Goal: Task Accomplishment & Management: Manage account settings

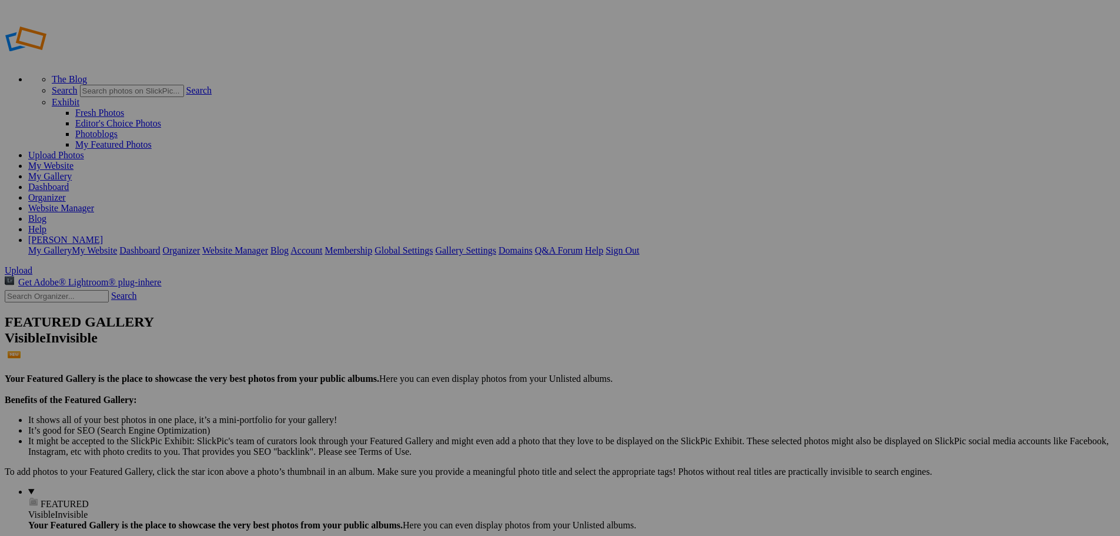
type input "New Bremen vs Minster"
click at [455, 327] on span "Create" at bounding box center [442, 332] width 25 height 10
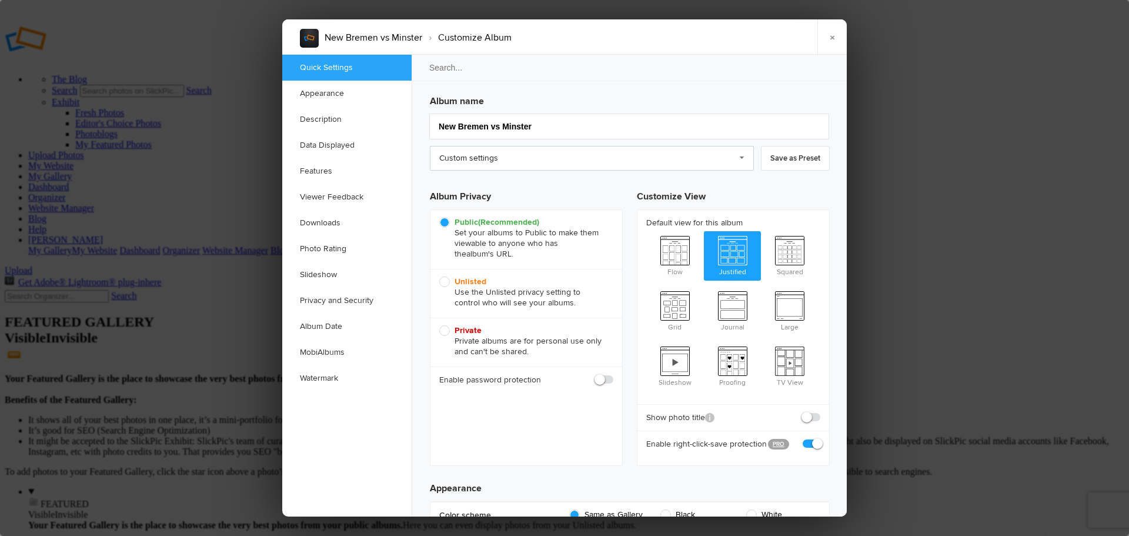
click at [736, 156] on link "Custom settings" at bounding box center [592, 158] width 324 height 25
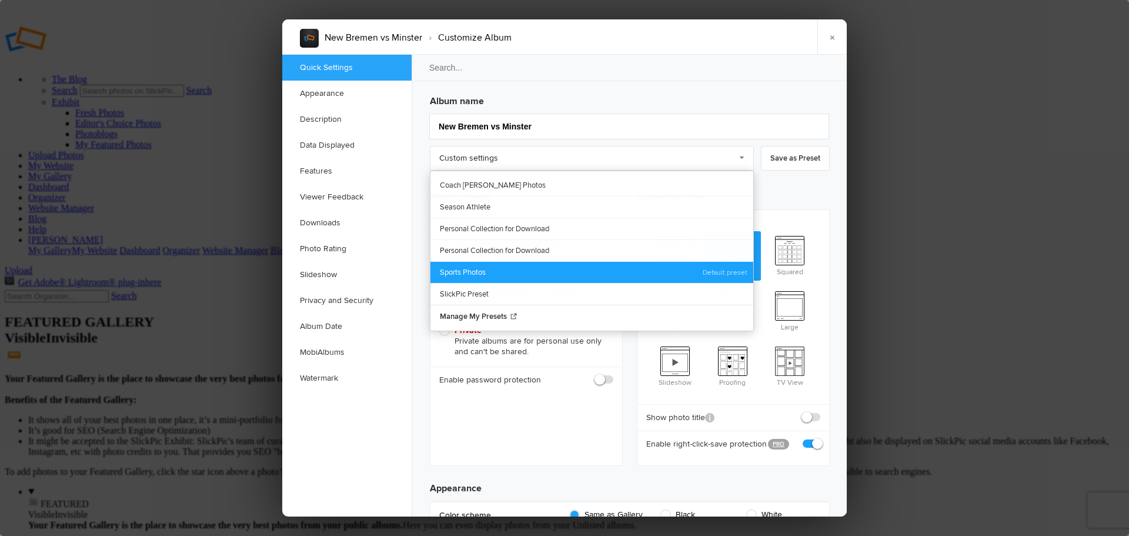
click at [473, 269] on link "Sports Photos" at bounding box center [591, 272] width 323 height 22
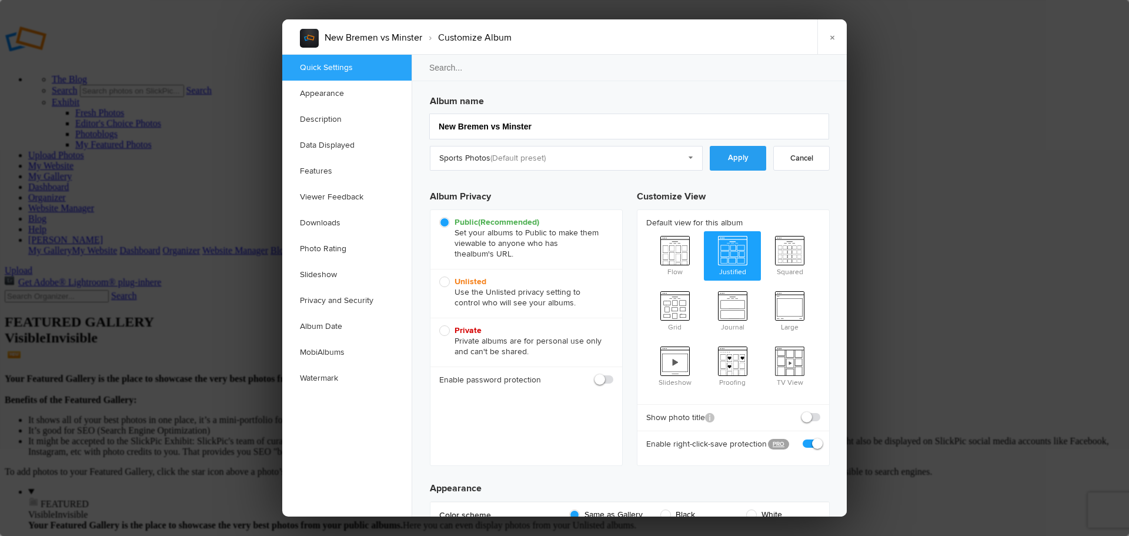
click at [735, 165] on link "Apply" at bounding box center [738, 158] width 56 height 25
click at [331, 223] on link "Downloads" at bounding box center [346, 223] width 129 height 26
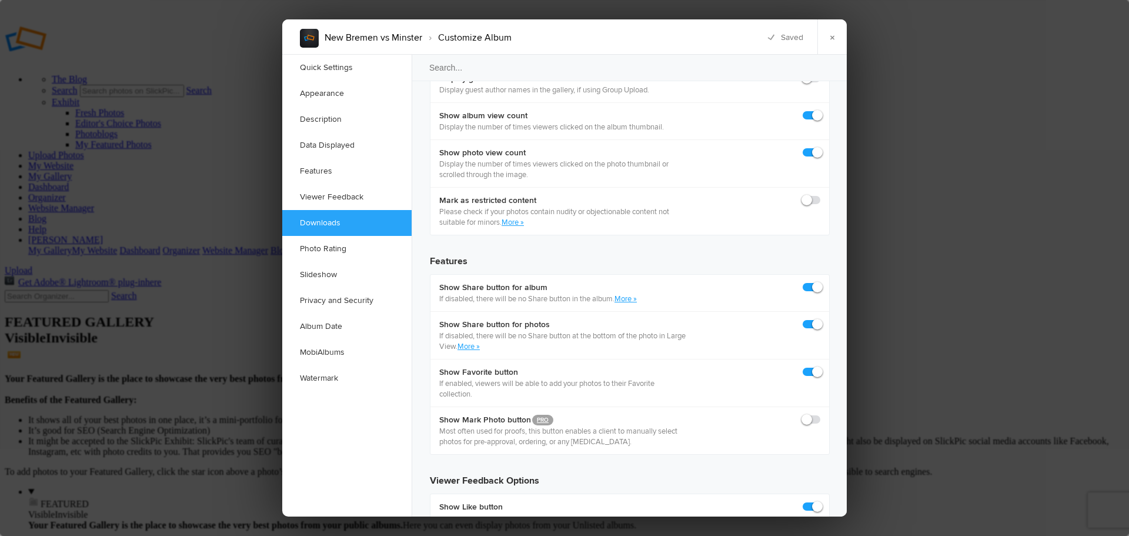
scroll to position [1823, 0]
click at [328, 376] on link "Watermark" at bounding box center [346, 378] width 129 height 26
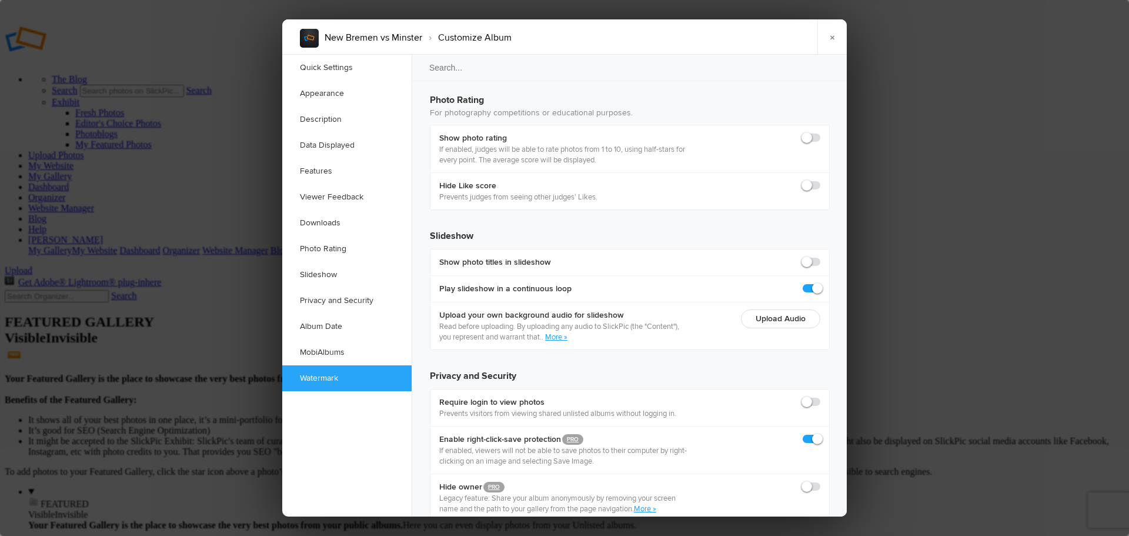
scroll to position [2552, 0]
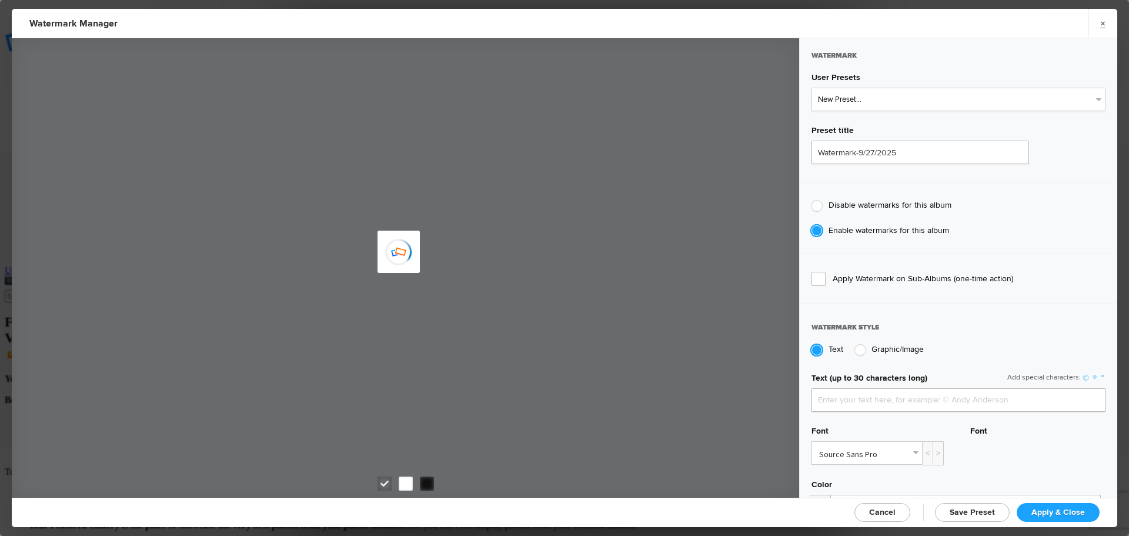
type input "jpphotography"
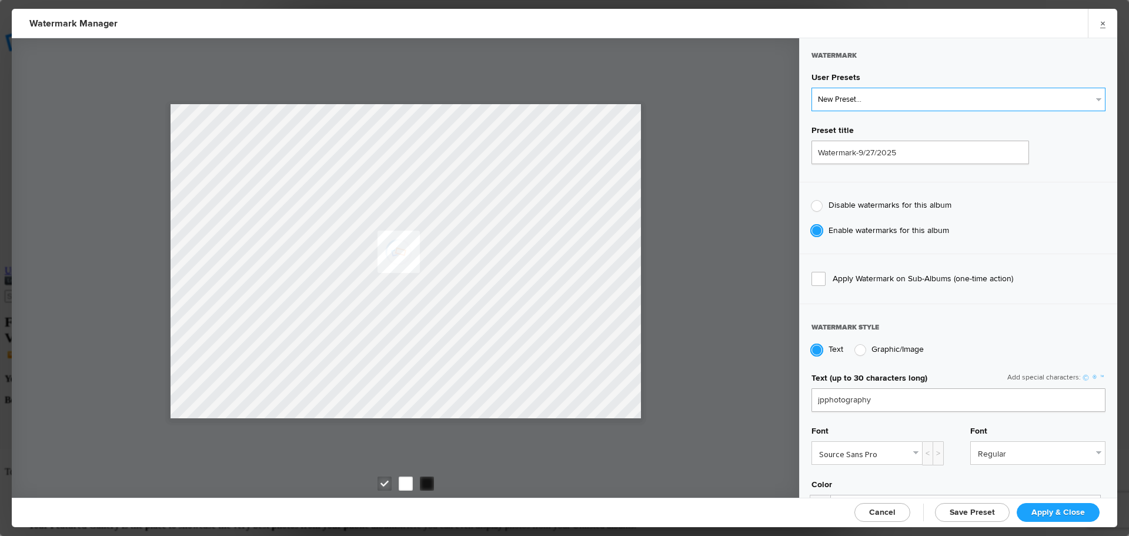
click at [882, 106] on select "New Preset... JP Photography - White JP Photography - Black" at bounding box center [959, 100] width 294 height 24
select select "1: Object"
click at [812, 88] on select "New Preset... JP Photography - White JP Photography - Black" at bounding box center [959, 100] width 294 height 24
type input "JP Photography - White"
radio input "false"
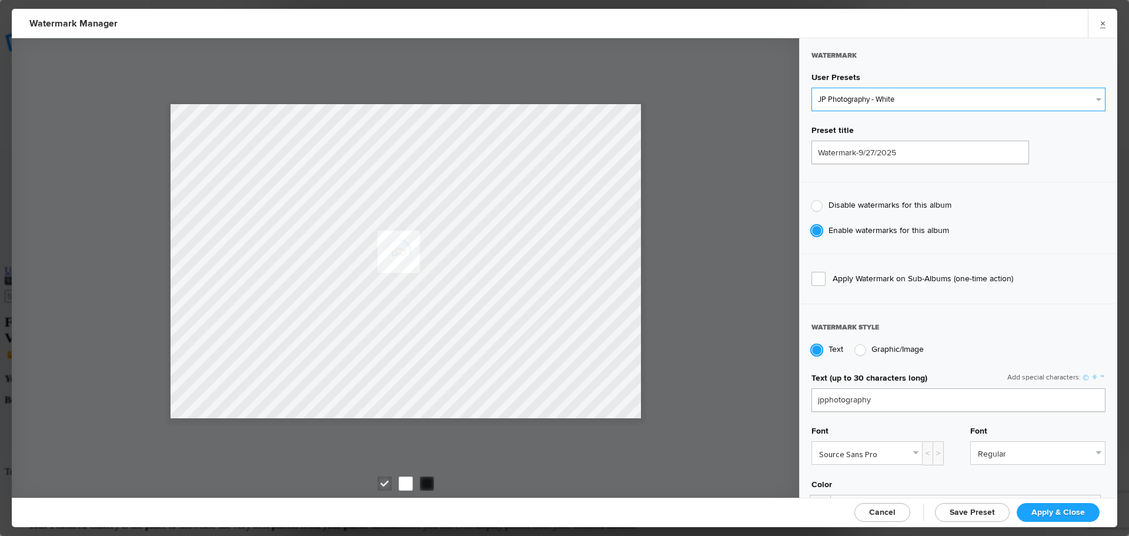
radio input "true"
type input "128"
radio input "true"
radio input "false"
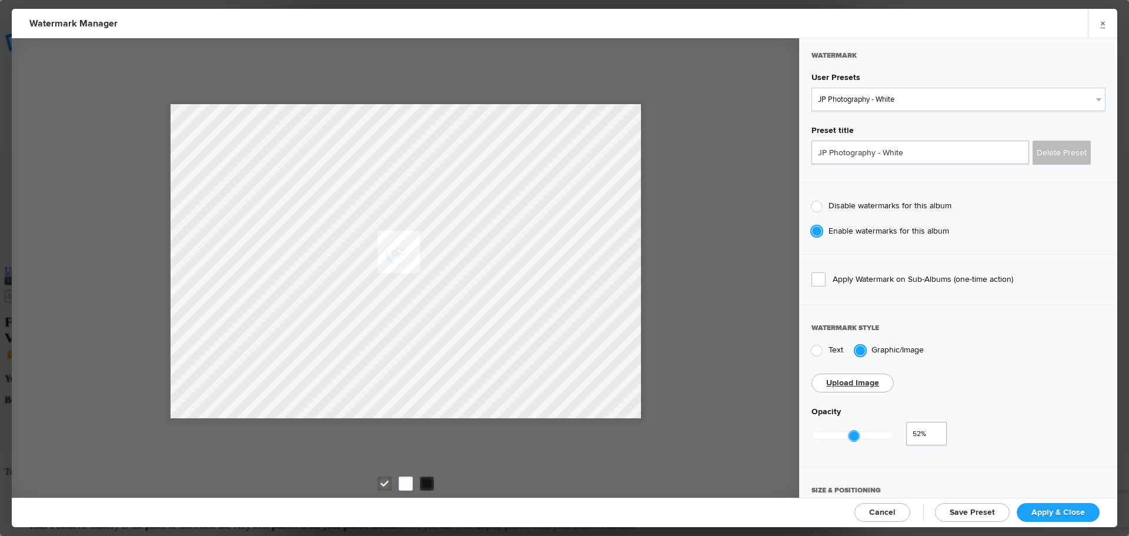
type input "0.49"
drag, startPoint x: 897, startPoint y: 432, endPoint x: 852, endPoint y: 432, distance: 44.7
click at [852, 432] on div at bounding box center [851, 435] width 11 height 11
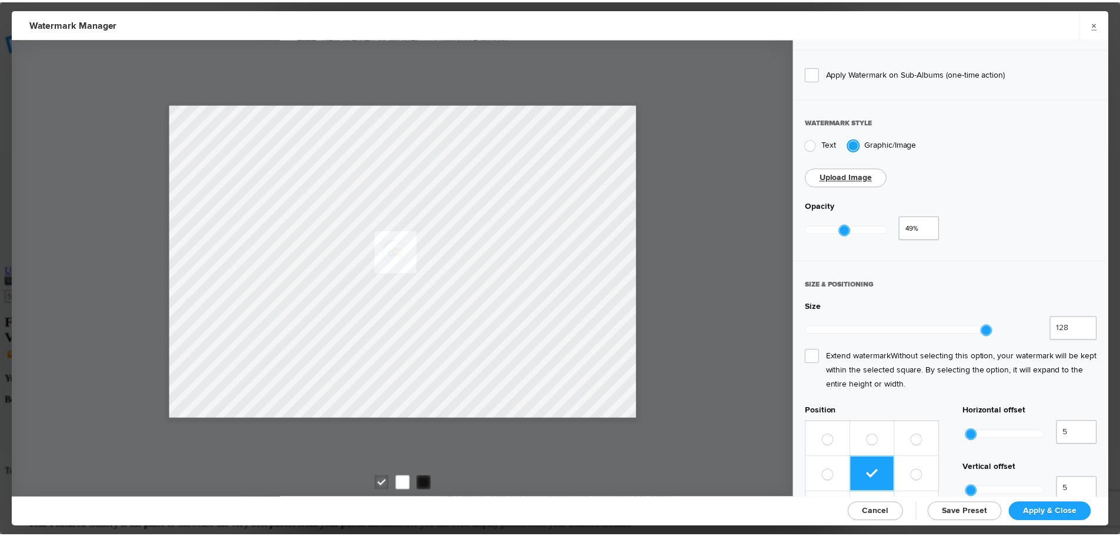
scroll to position [229, 0]
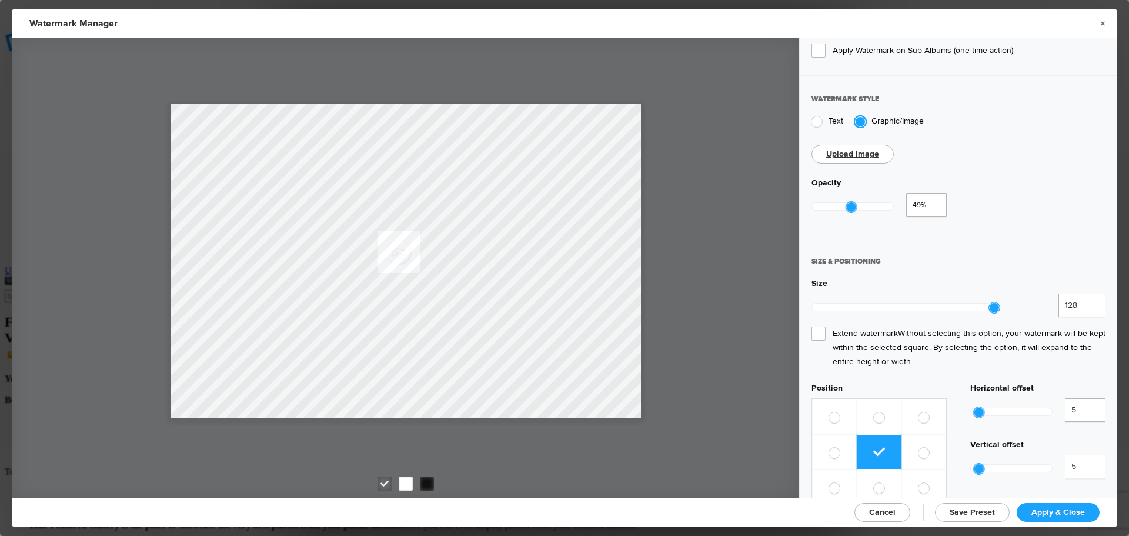
click at [812, 326] on span "Extend watermark Without selecting this option, your watermark will be kept wit…" at bounding box center [959, 347] width 294 height 42
click at [0, 0] on input "Extend watermark Without selecting this option, your watermark will be kept wit…" at bounding box center [0, 0] width 0 height 0
click at [1039, 509] on span "Apply & Close" at bounding box center [1059, 512] width 54 height 10
checkbox input "true"
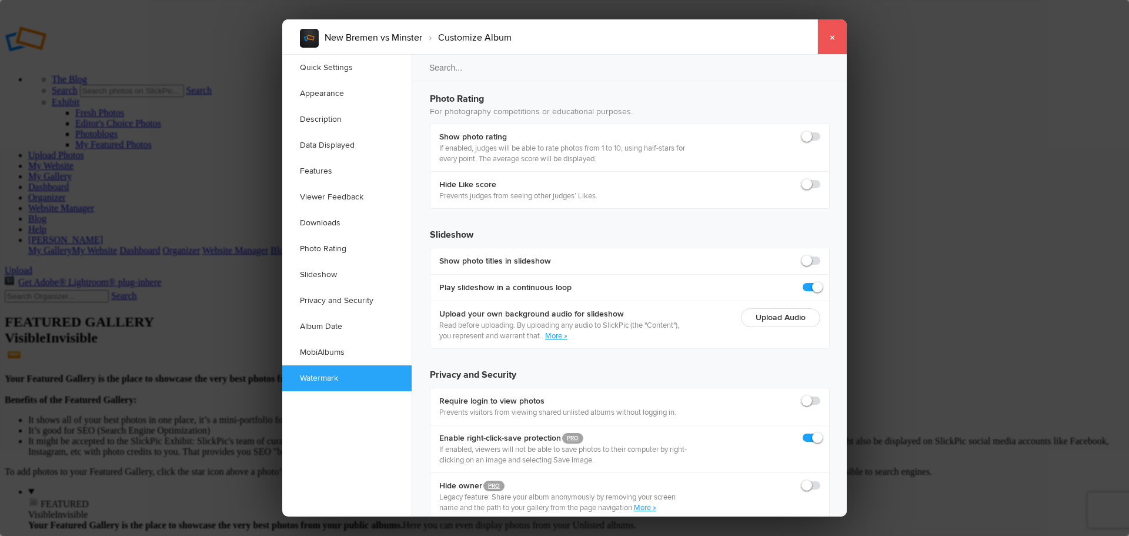
click at [830, 32] on link "×" at bounding box center [831, 36] width 29 height 35
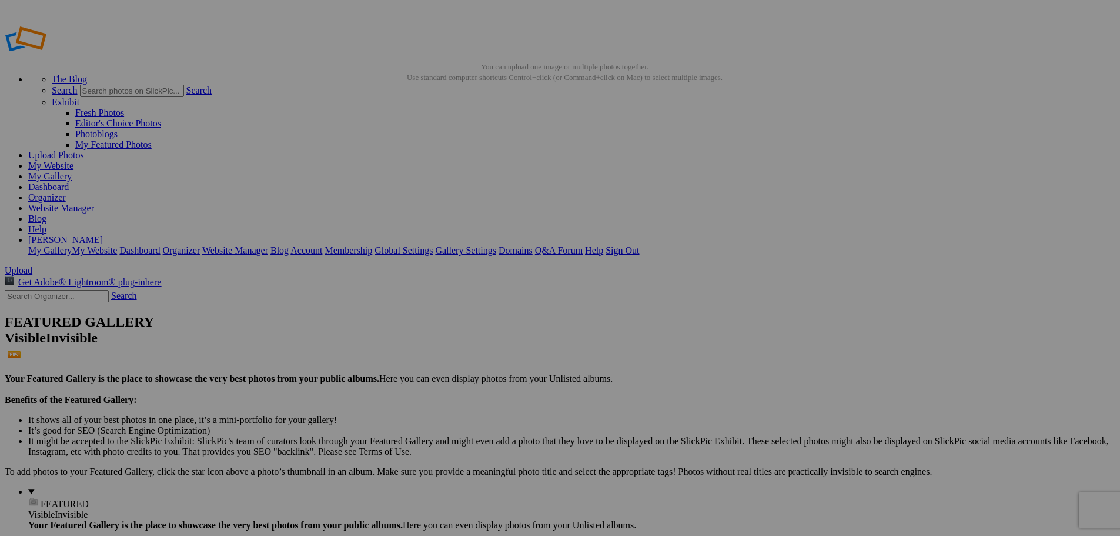
type input "New Bremen Quad Match"
click at [455, 327] on span "Create" at bounding box center [442, 332] width 25 height 10
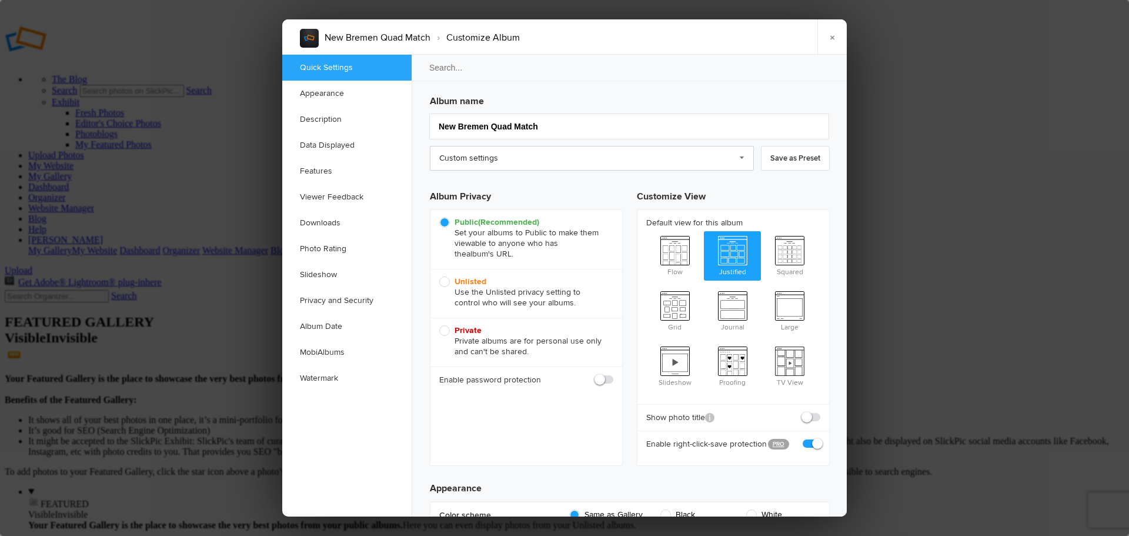
click at [507, 162] on link "Custom settings" at bounding box center [592, 158] width 324 height 25
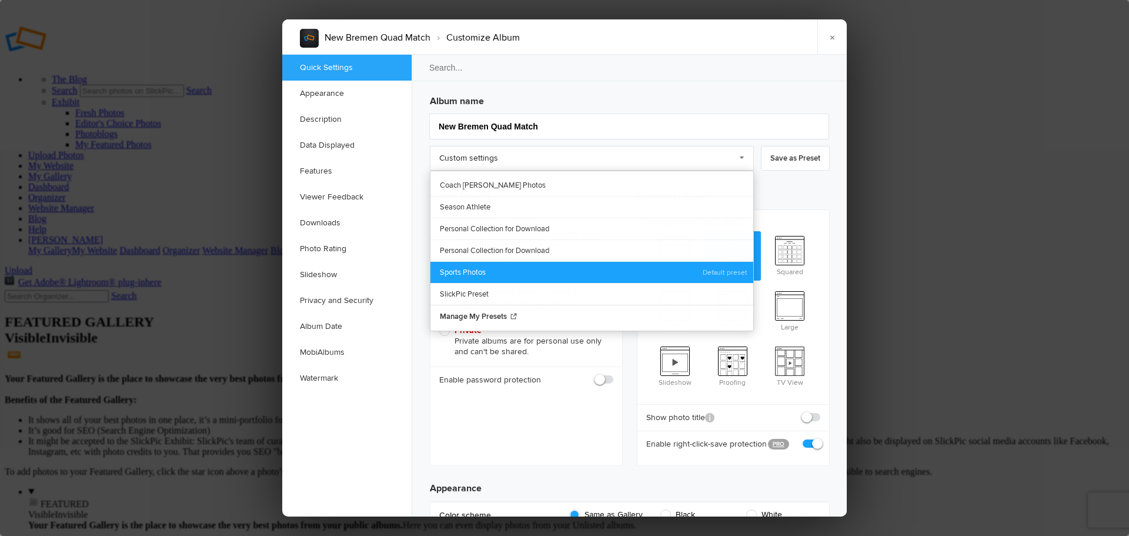
click at [478, 272] on link "Sports Photos" at bounding box center [591, 272] width 323 height 22
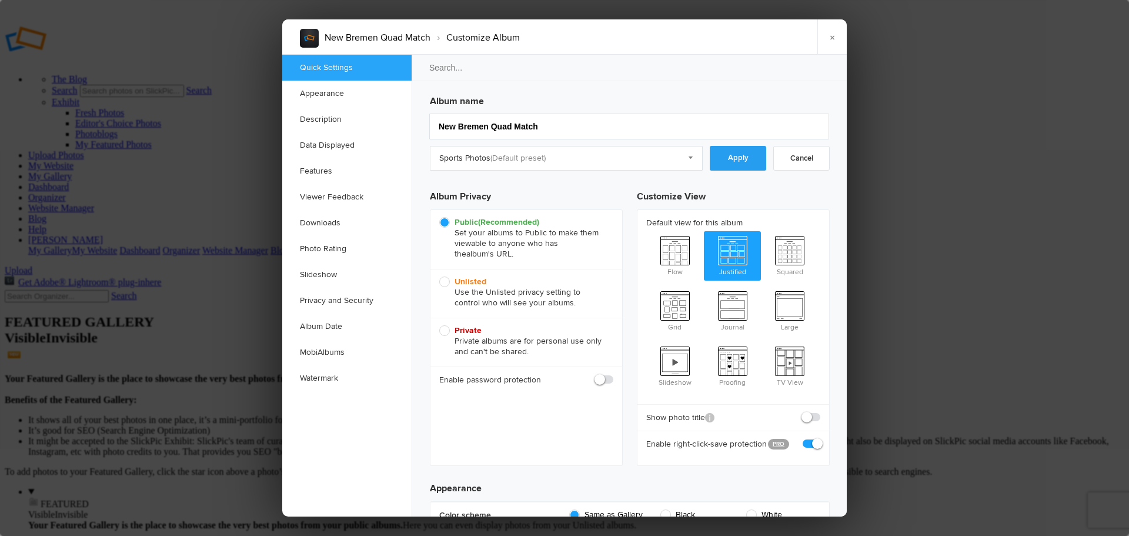
click at [726, 158] on link "Apply" at bounding box center [738, 158] width 56 height 25
click at [326, 221] on link "Downloads" at bounding box center [346, 223] width 129 height 26
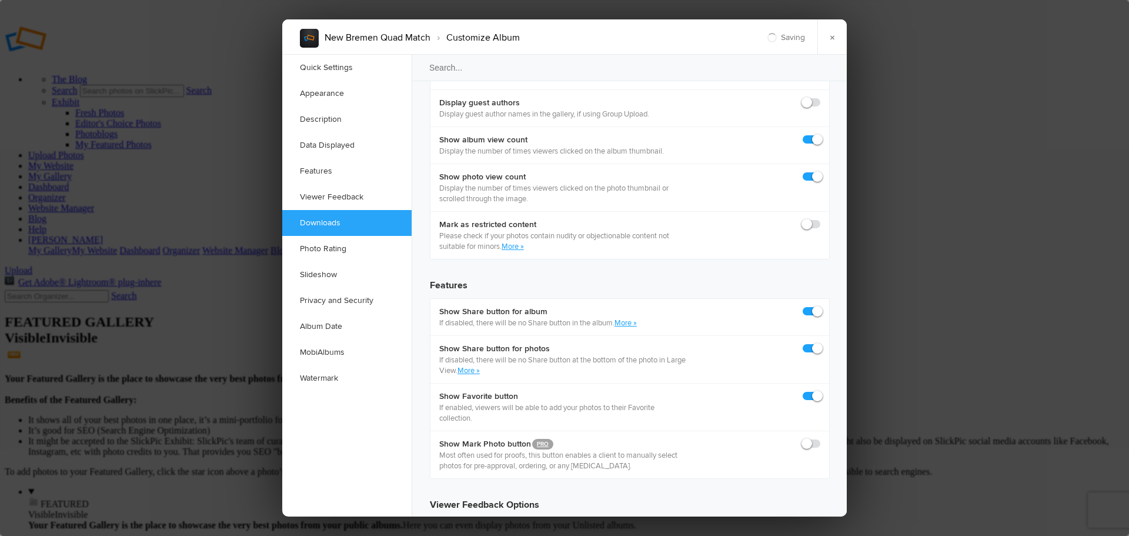
scroll to position [1823, 0]
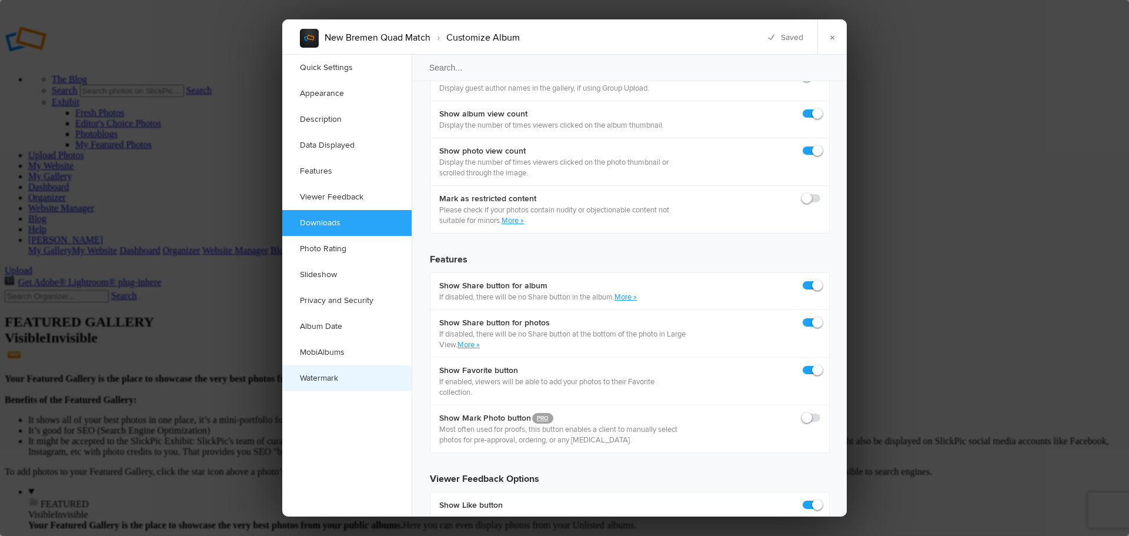
click at [321, 380] on link "Watermark" at bounding box center [346, 378] width 129 height 26
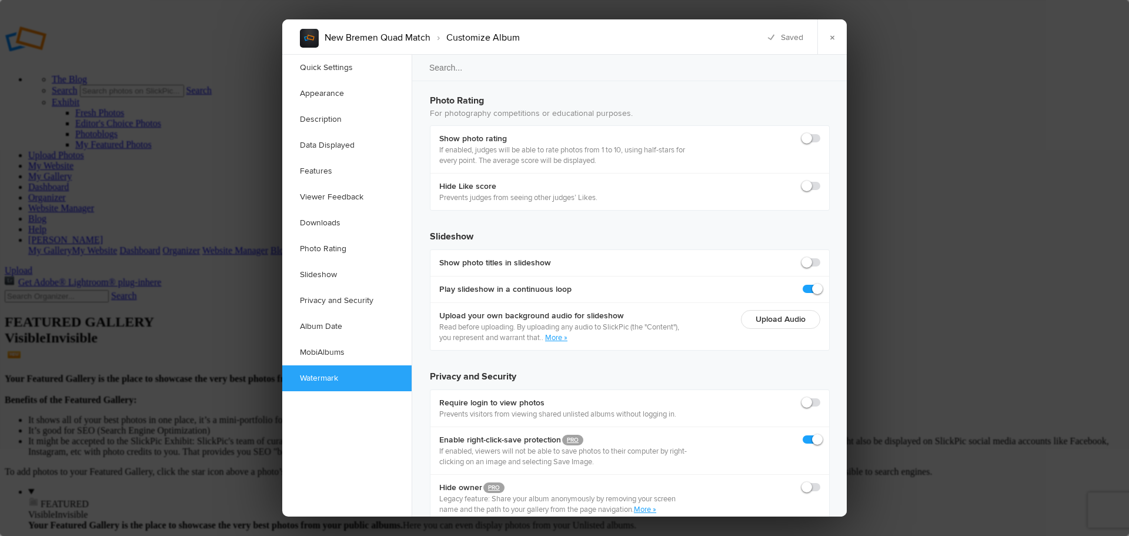
scroll to position [2552, 0]
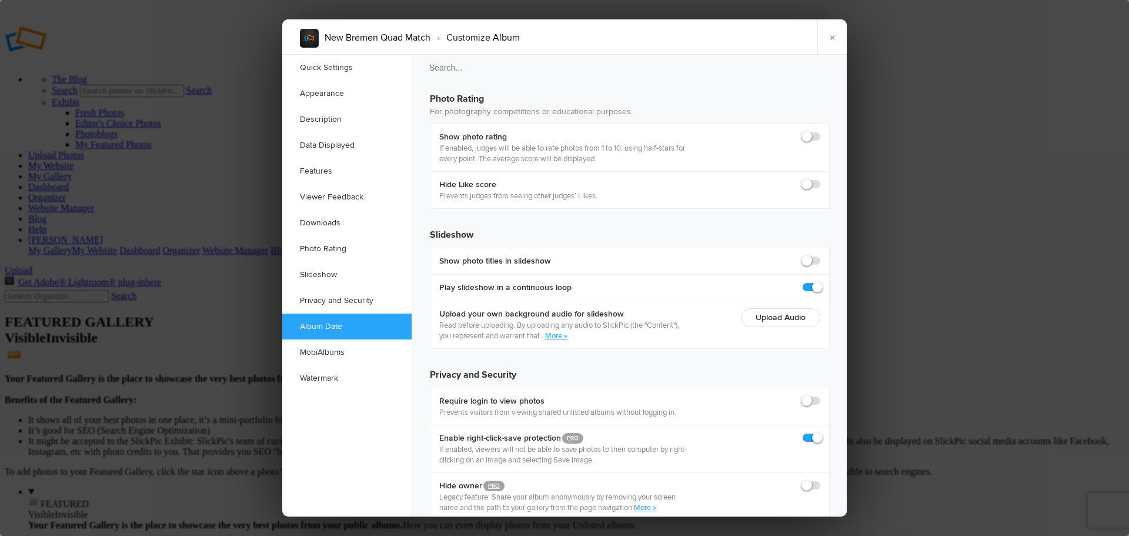
checkbox input "true"
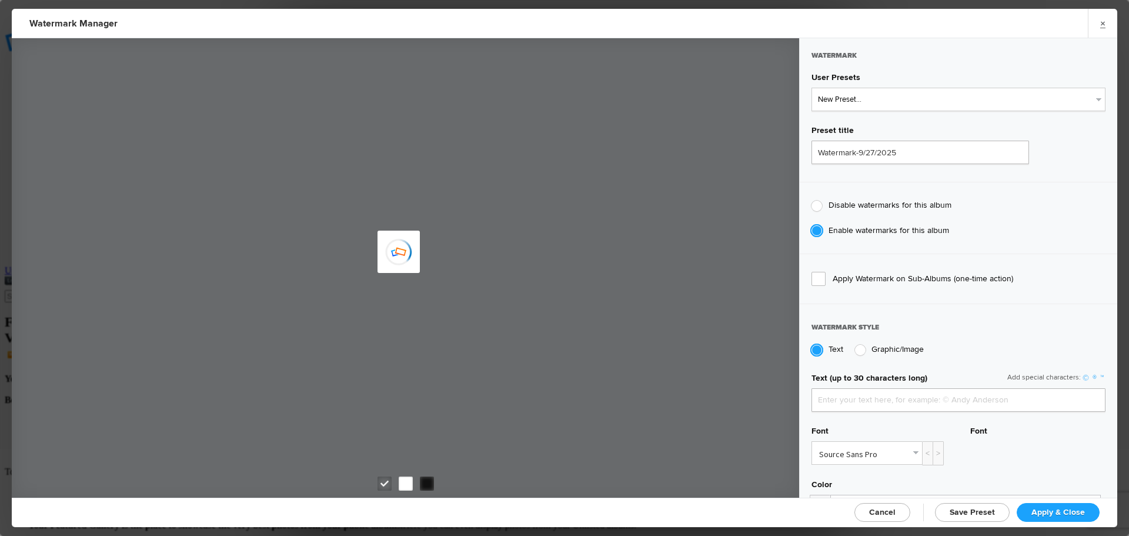
type input "jpphotography"
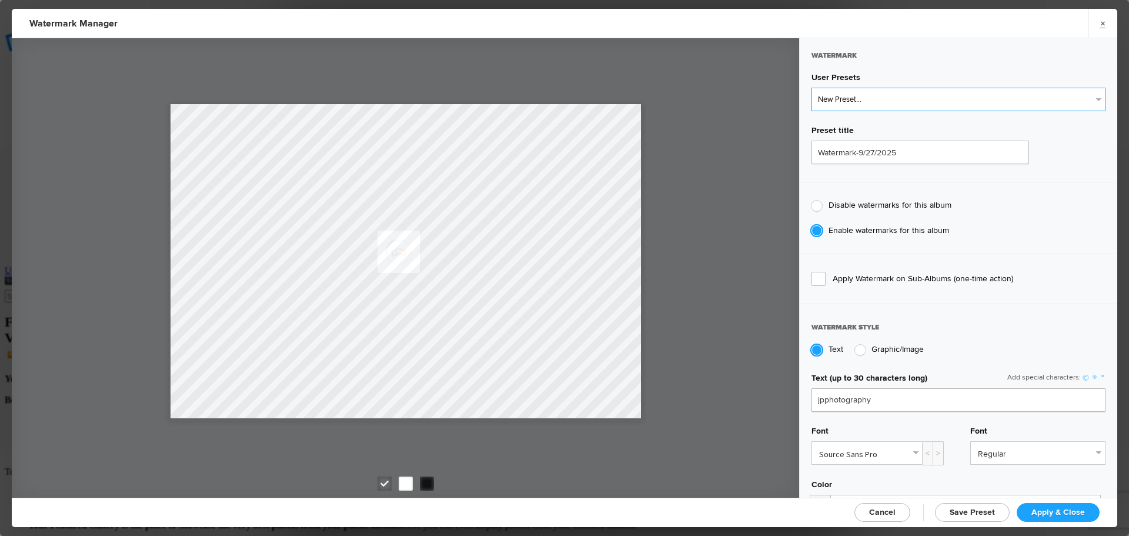
click at [872, 98] on select "New Preset... JP Photography - White JP Photography - Black" at bounding box center [959, 100] width 294 height 24
select select "2: Object"
click at [812, 88] on select "New Preset... JP Photography - White JP Photography - Black" at bounding box center [959, 100] width 294 height 24
type input "JP Photography - Black"
radio input "false"
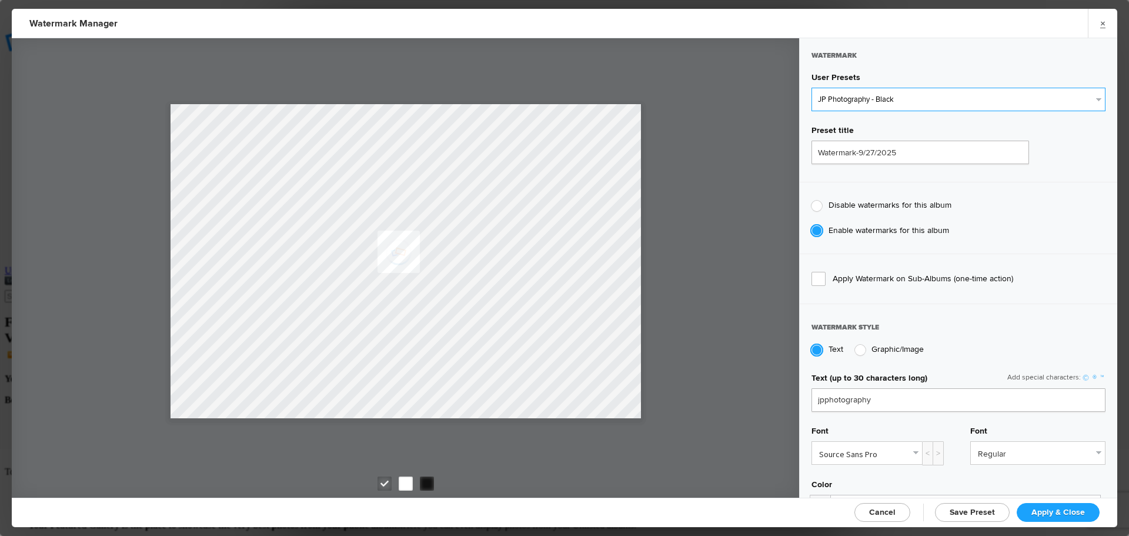
radio input "true"
type input "128"
radio input "true"
radio input "false"
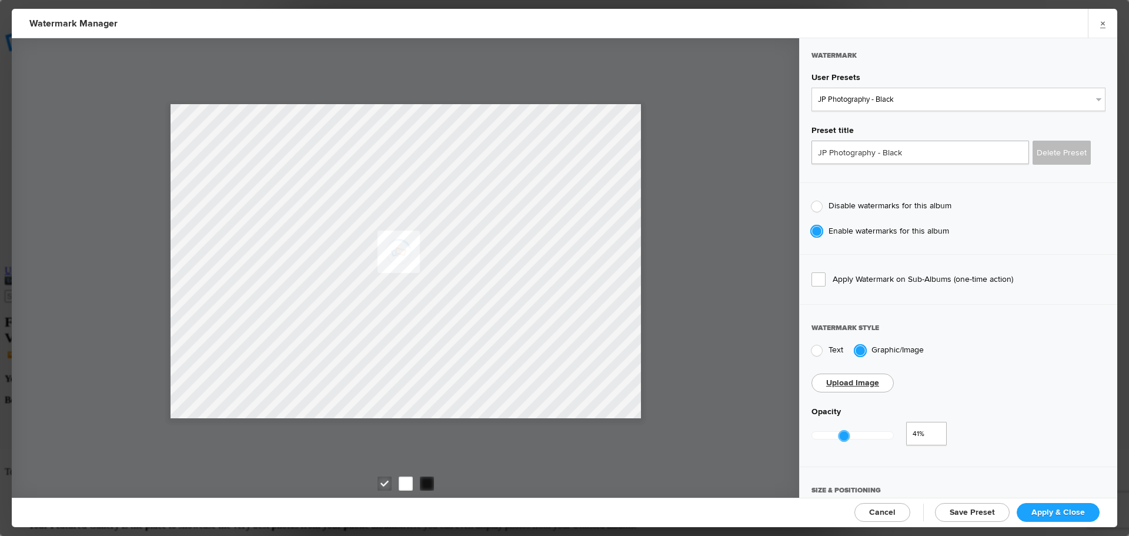
type input "0.4"
drag, startPoint x: 894, startPoint y: 432, endPoint x: 842, endPoint y: 445, distance: 54.5
click at [842, 445] on div "Upload Image Opacity 0.4 40%" at bounding box center [959, 411] width 318 height 99
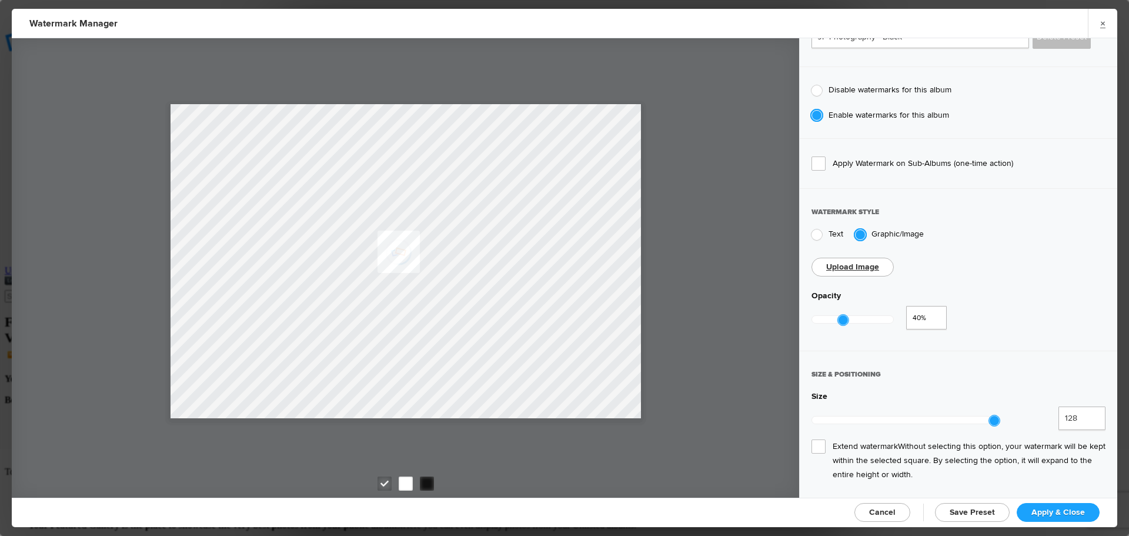
scroll to position [176, 0]
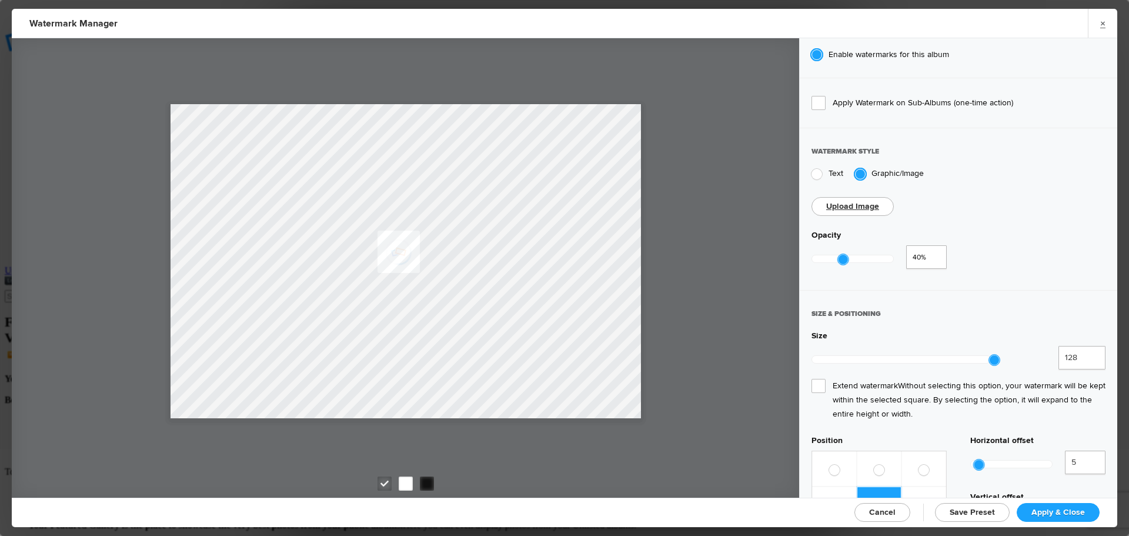
click at [819, 379] on span "Extend watermark Without selecting this option, your watermark will be kept wit…" at bounding box center [959, 400] width 294 height 42
click at [0, 0] on input "Extend watermark Without selecting this option, your watermark will be kept wit…" at bounding box center [0, 0] width 0 height 0
click at [1052, 509] on span "Apply & Close" at bounding box center [1059, 512] width 54 height 10
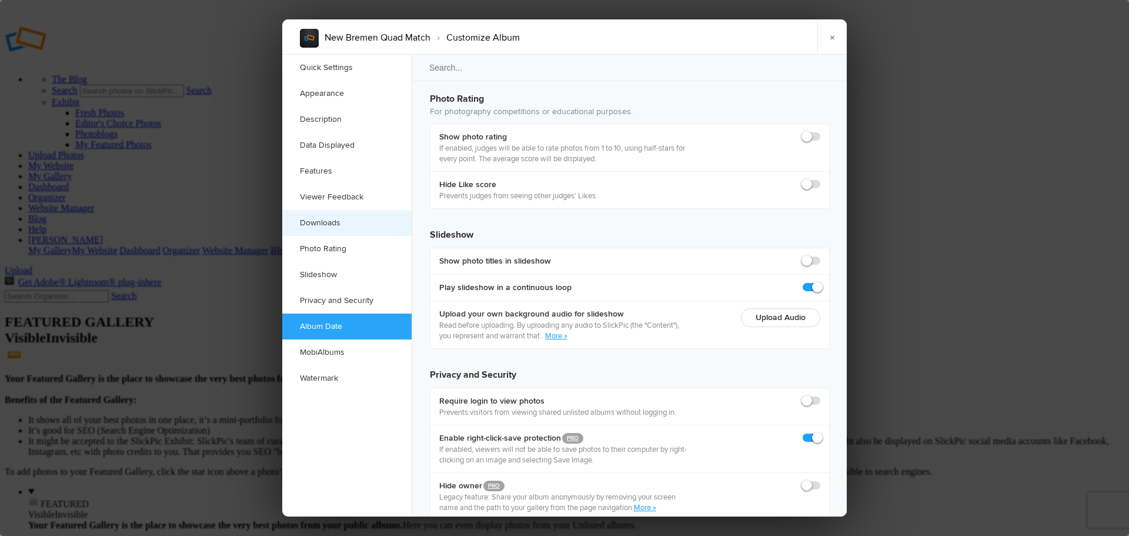
click at [332, 223] on link "Downloads" at bounding box center [346, 223] width 129 height 26
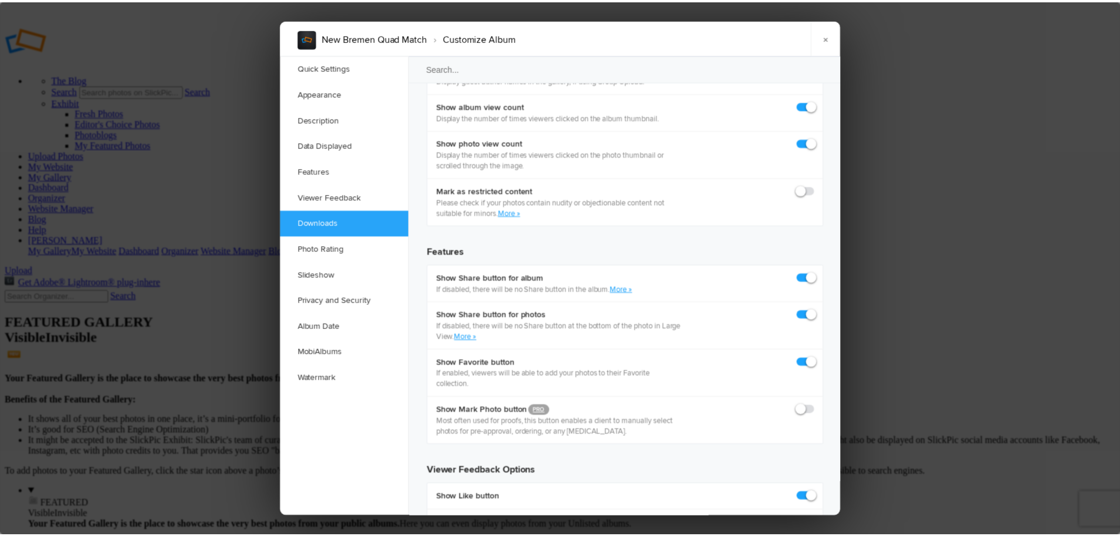
scroll to position [1823, 0]
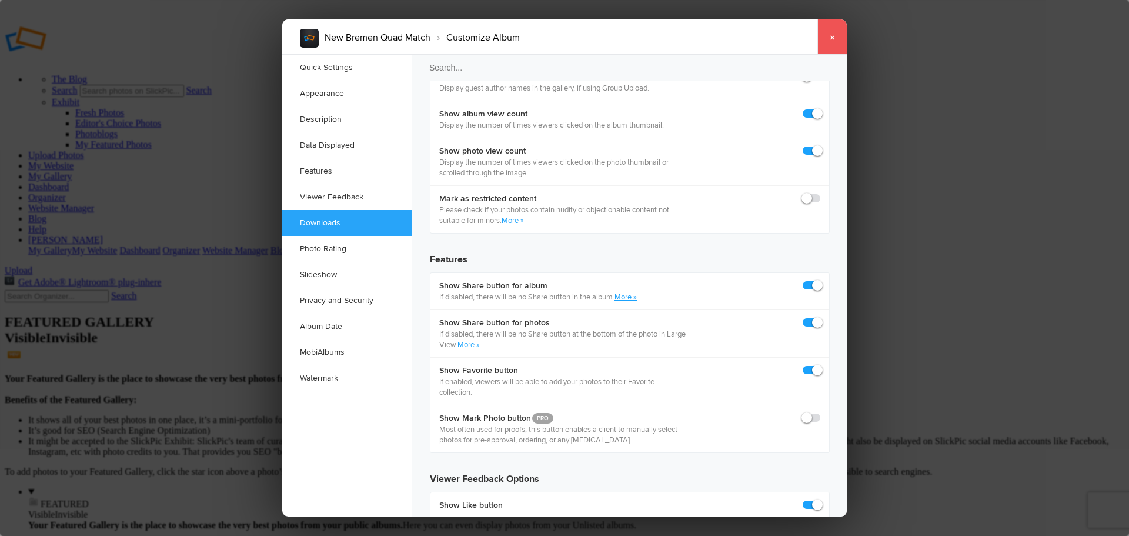
click at [832, 39] on link "×" at bounding box center [831, 36] width 29 height 35
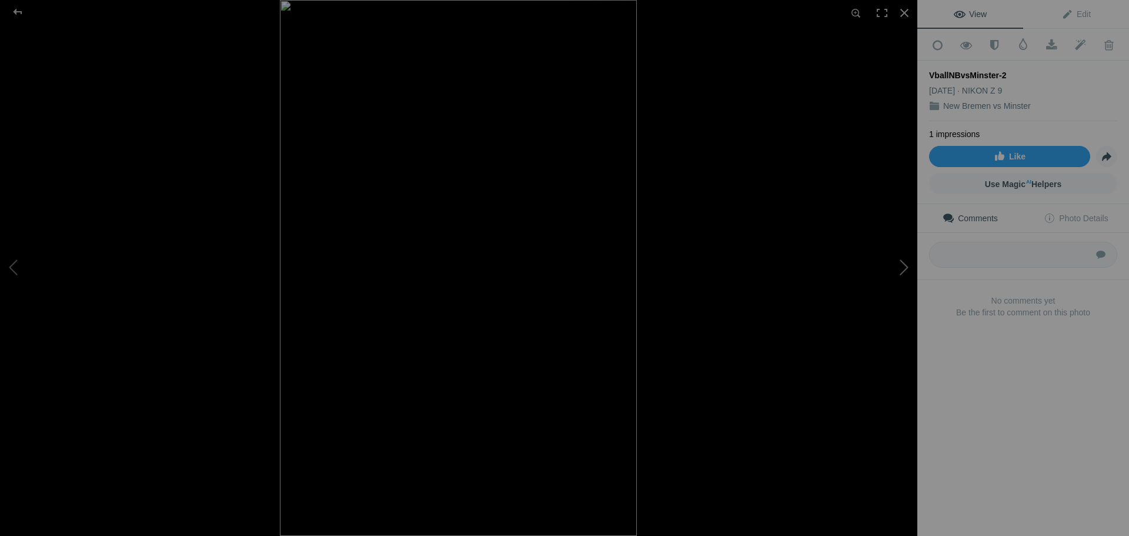
click at [901, 265] on button at bounding box center [873, 268] width 88 height 193
click at [16, 8] on div at bounding box center [17, 12] width 42 height 24
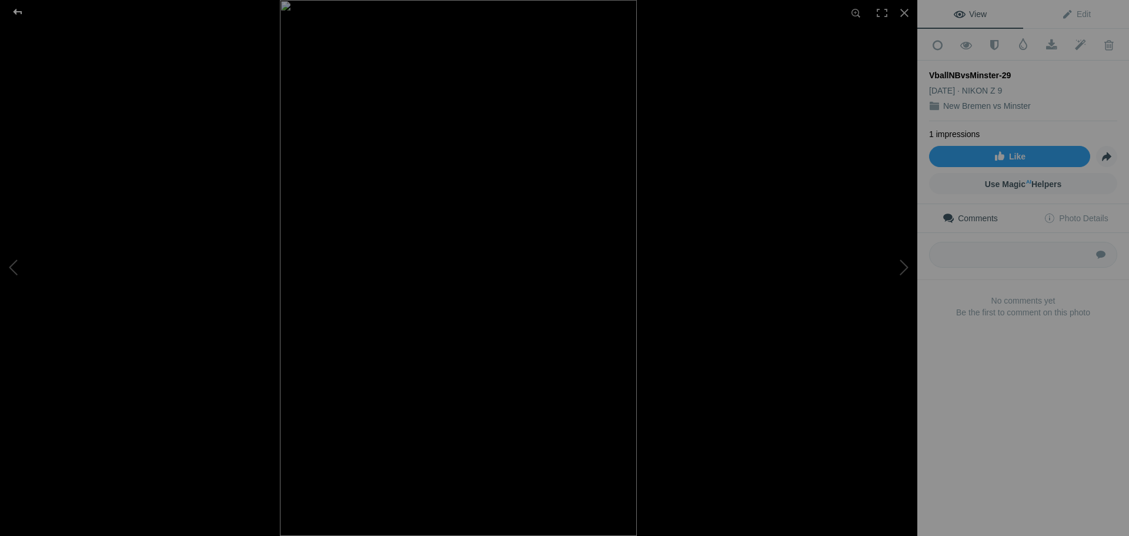
click at [17, 6] on div at bounding box center [17, 12] width 42 height 24
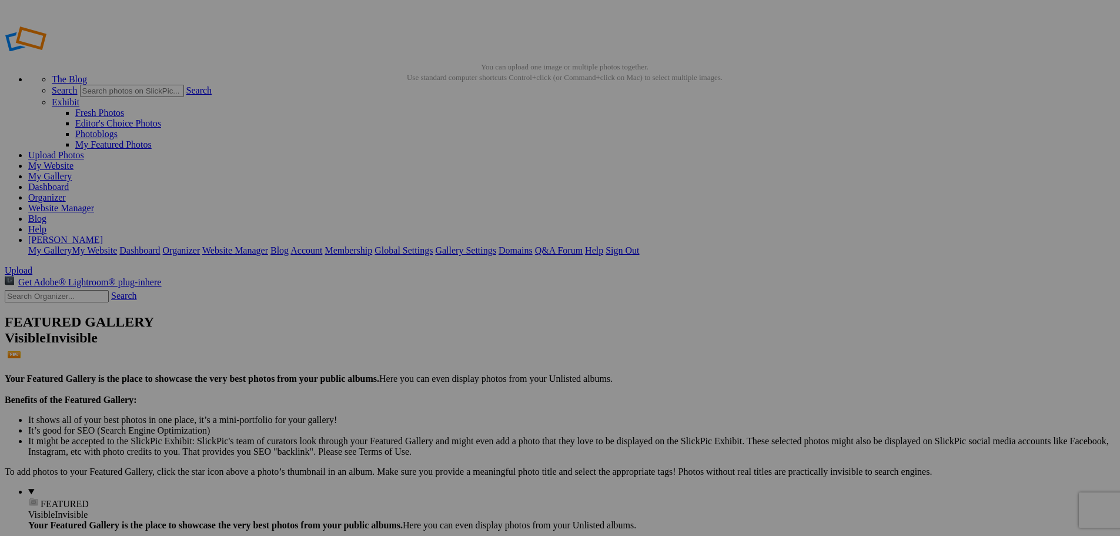
type input "Volleyball 2025"
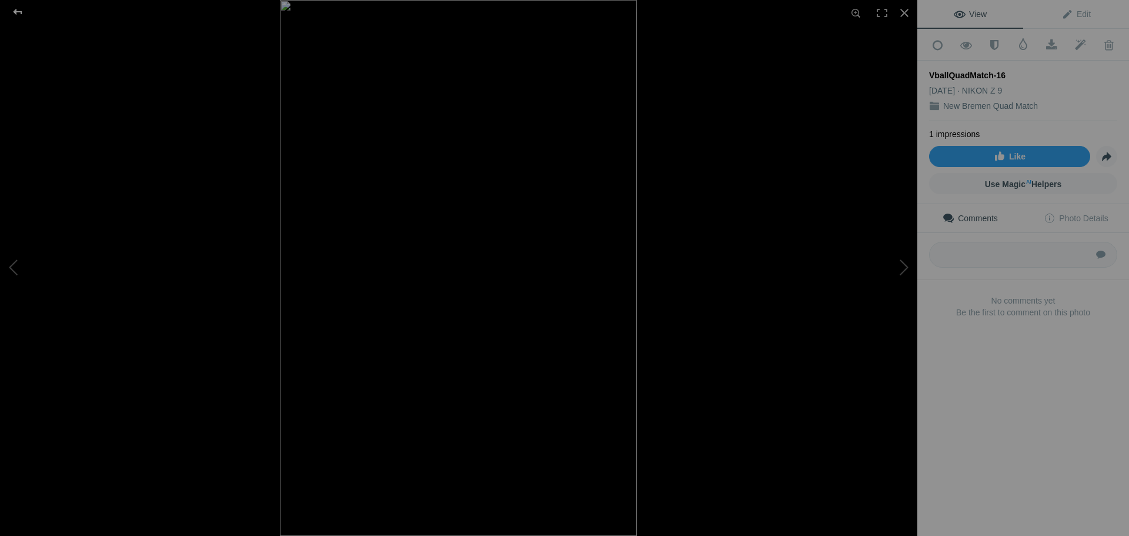
click at [16, 13] on div at bounding box center [17, 12] width 42 height 24
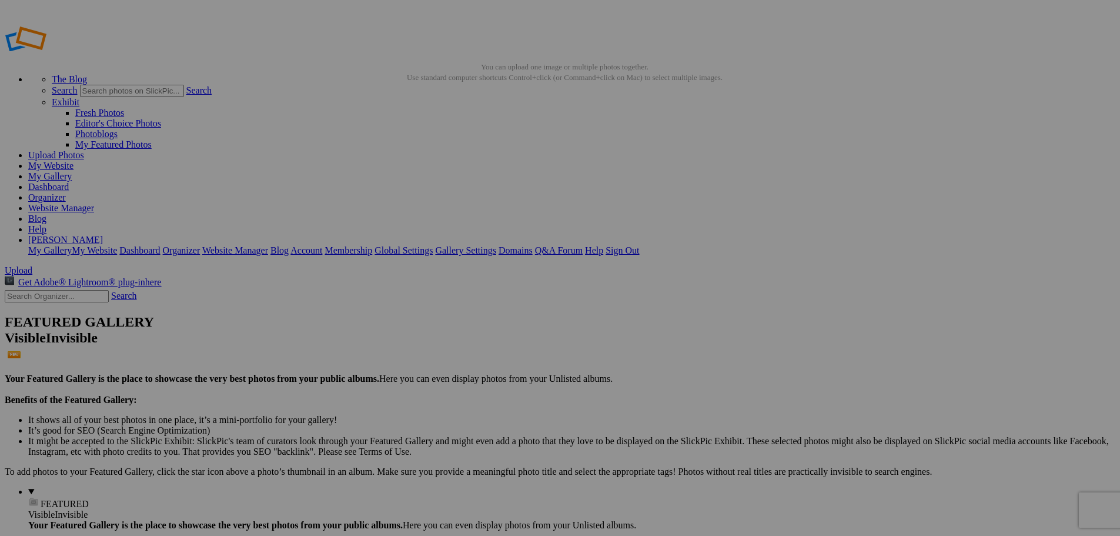
type input "Volleyball 2025"
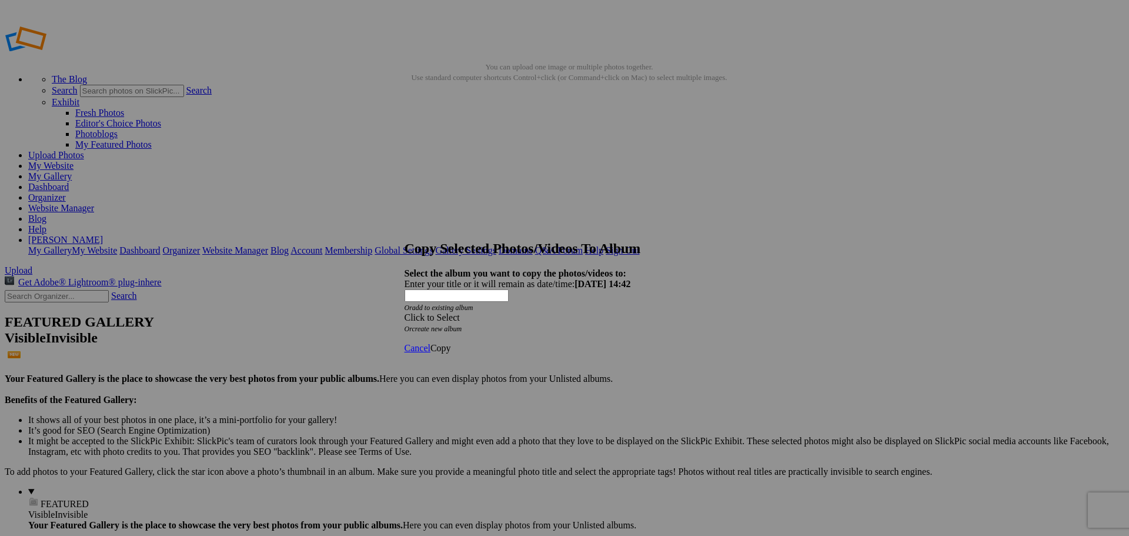
click at [605, 312] on div "Click to Select" at bounding box center [561, 317] width 312 height 11
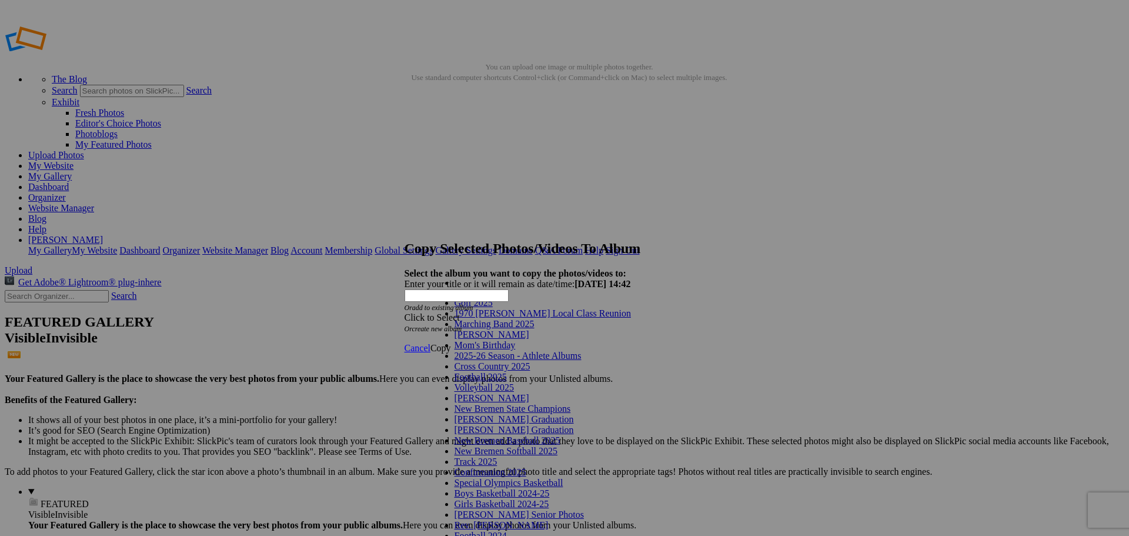
scroll to position [59, 0]
click at [514, 382] on link "Volleyball 2025" at bounding box center [484, 387] width 59 height 10
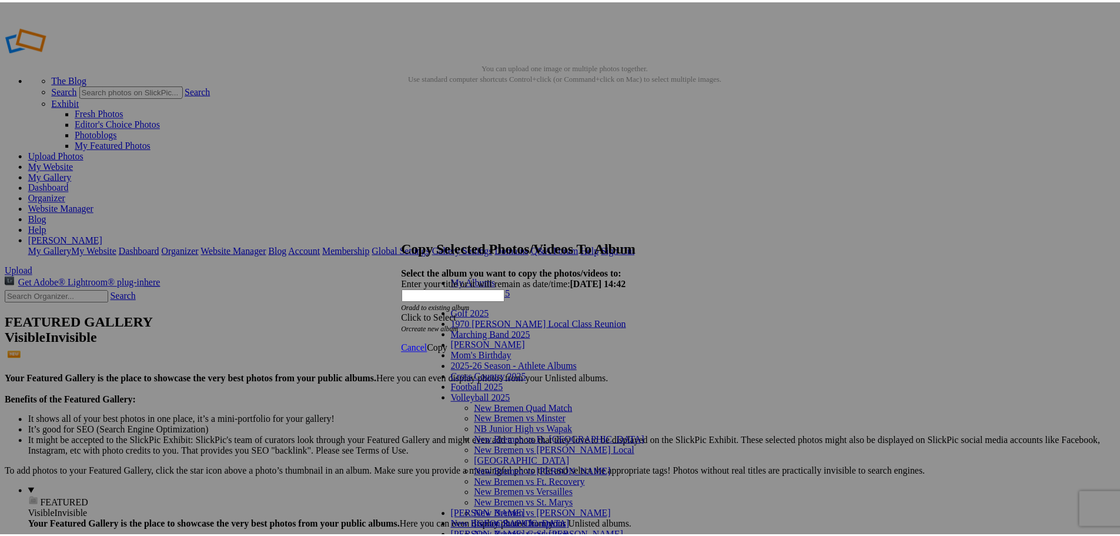
scroll to position [116, 0]
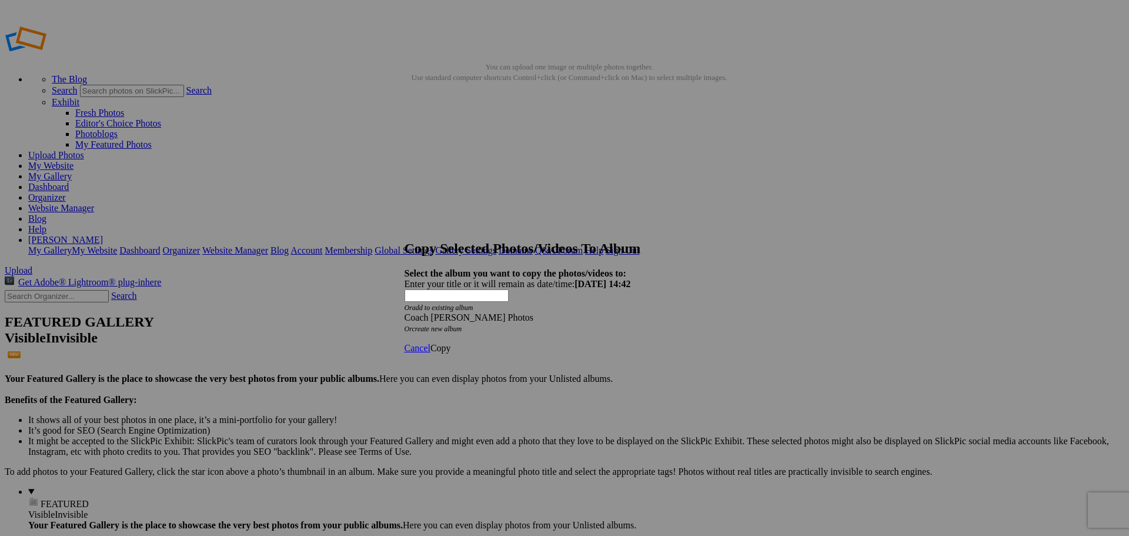
click at [451, 343] on span "Copy" at bounding box center [440, 348] width 21 height 10
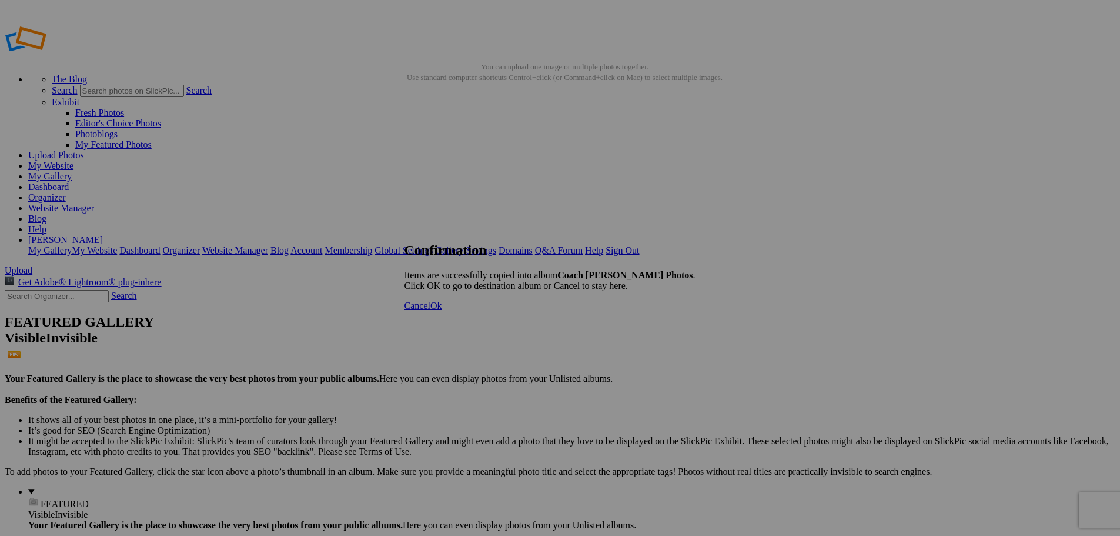
click at [430, 311] on span "Cancel" at bounding box center [418, 306] width 26 height 10
type input "Volleyball 2025"
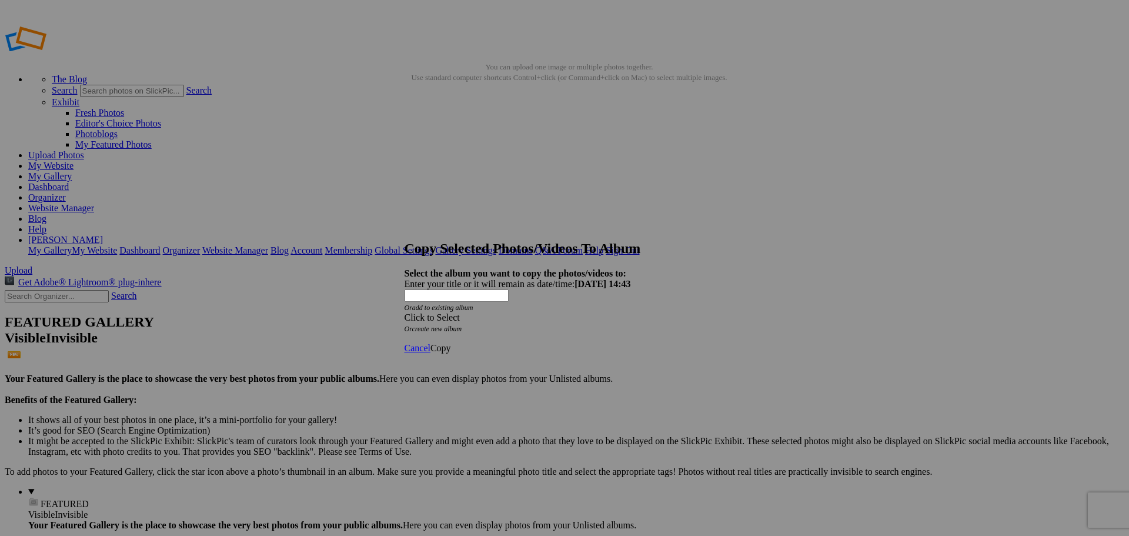
click at [510, 312] on div "Click to Select" at bounding box center [561, 317] width 312 height 11
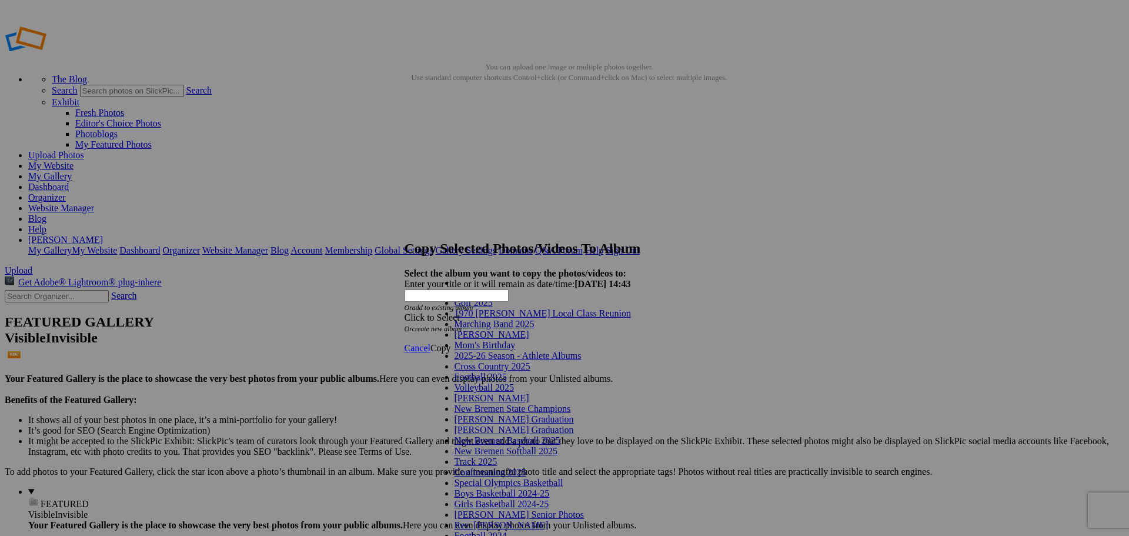
scroll to position [49, 0]
click at [483, 382] on span "Volleyball 2025" at bounding box center [484, 387] width 59 height 10
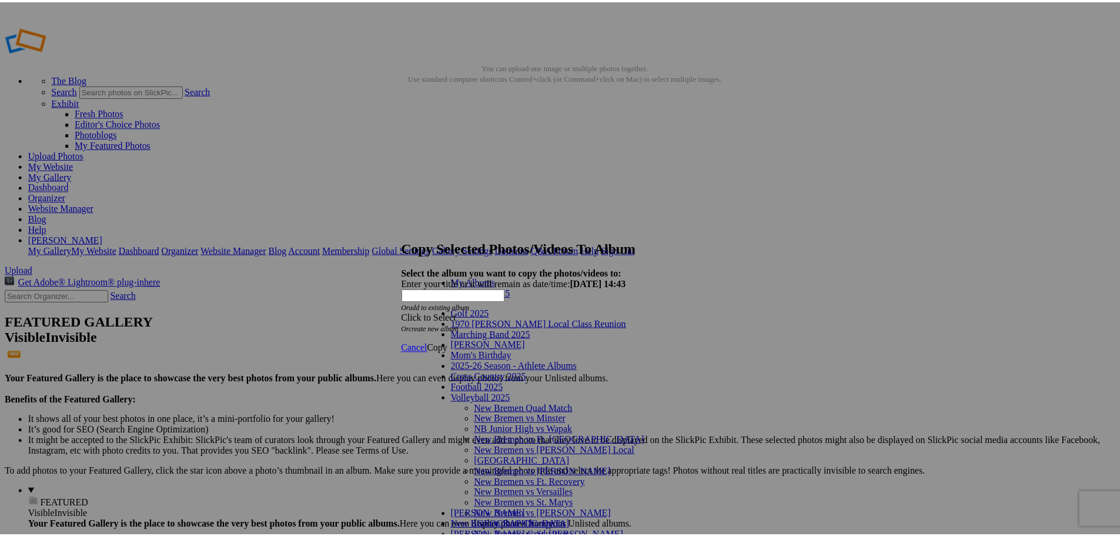
scroll to position [116, 0]
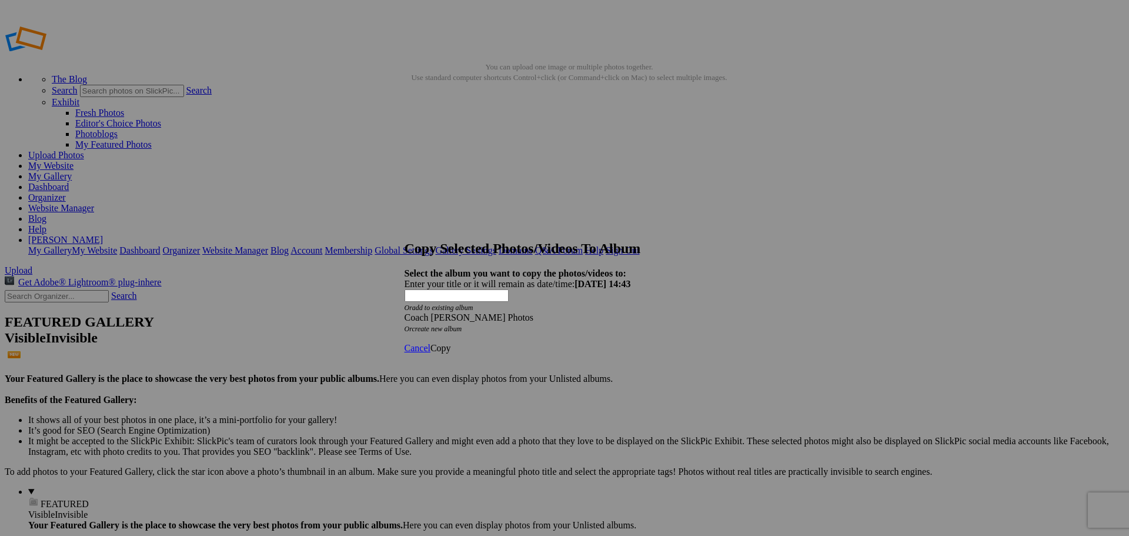
click at [451, 343] on span "Copy" at bounding box center [440, 348] width 21 height 10
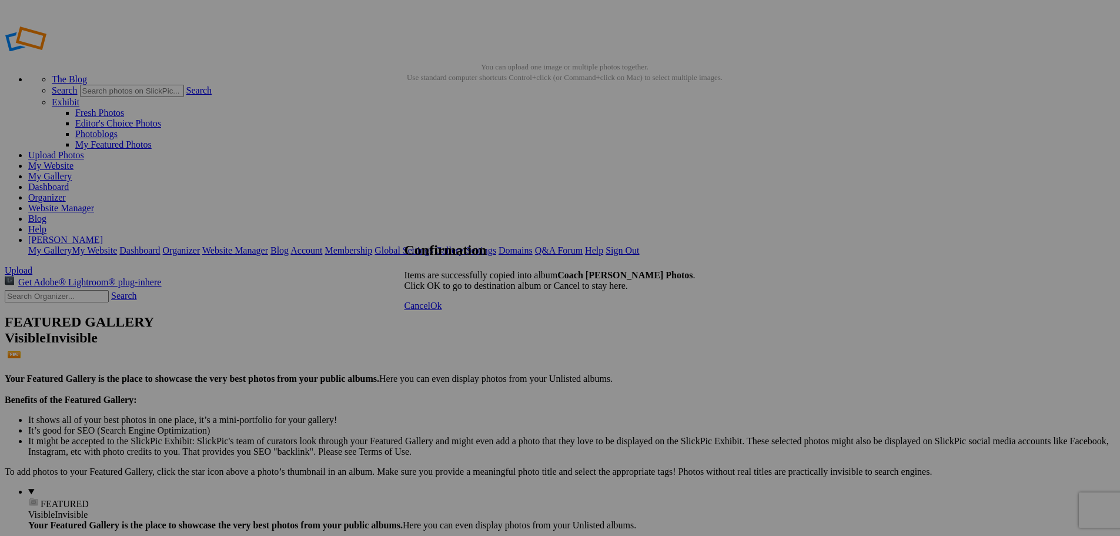
click at [442, 311] on span "Ok" at bounding box center [436, 306] width 12 height 10
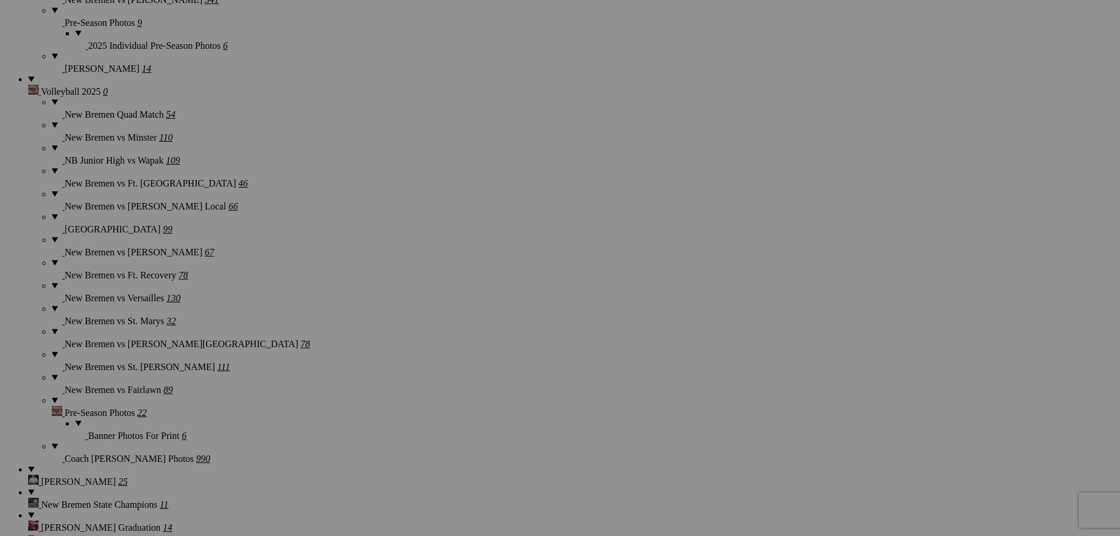
scroll to position [1353, 0]
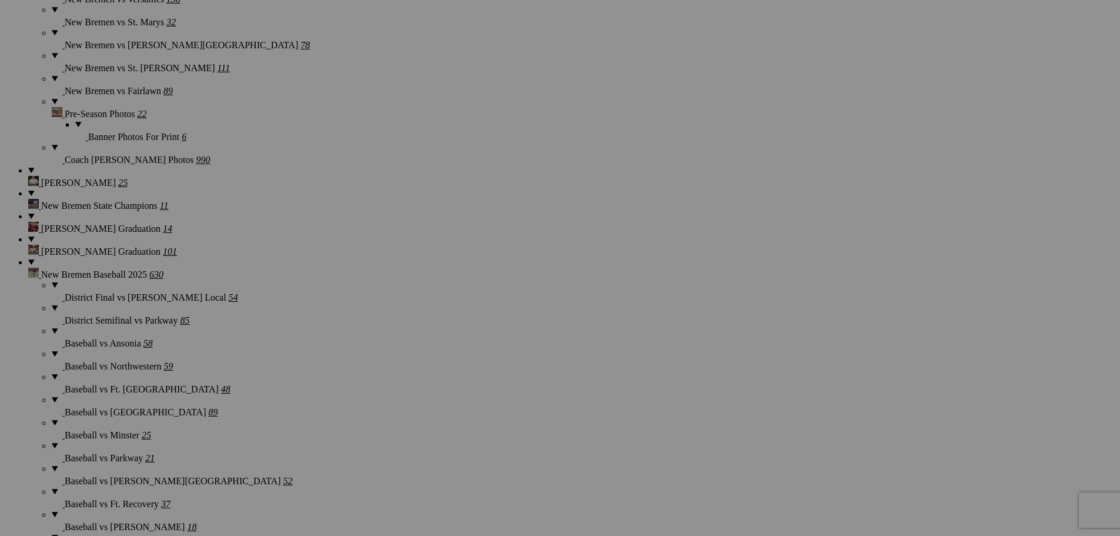
scroll to position [1647, 0]
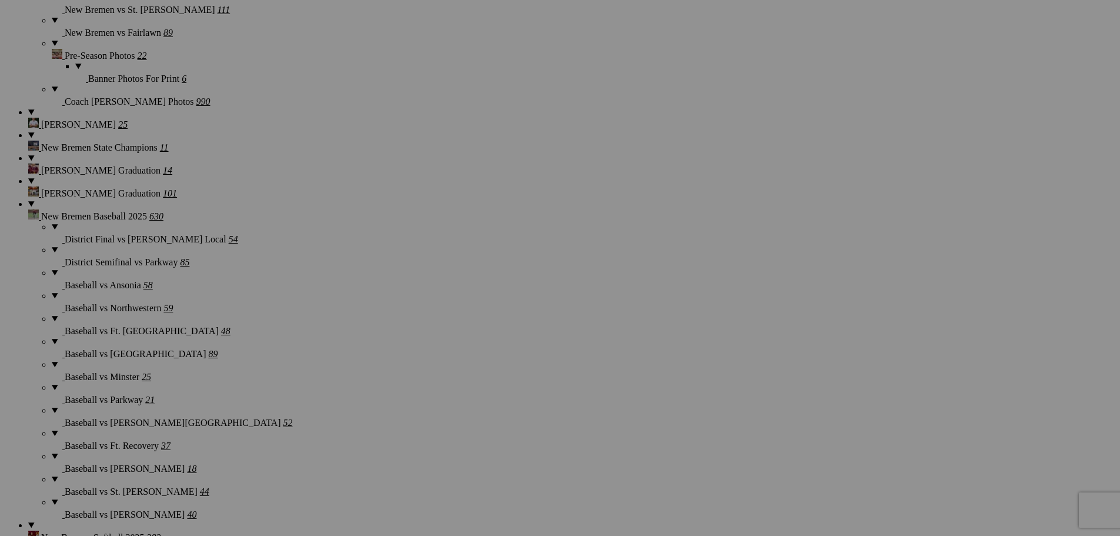
scroll to position [1705, 0]
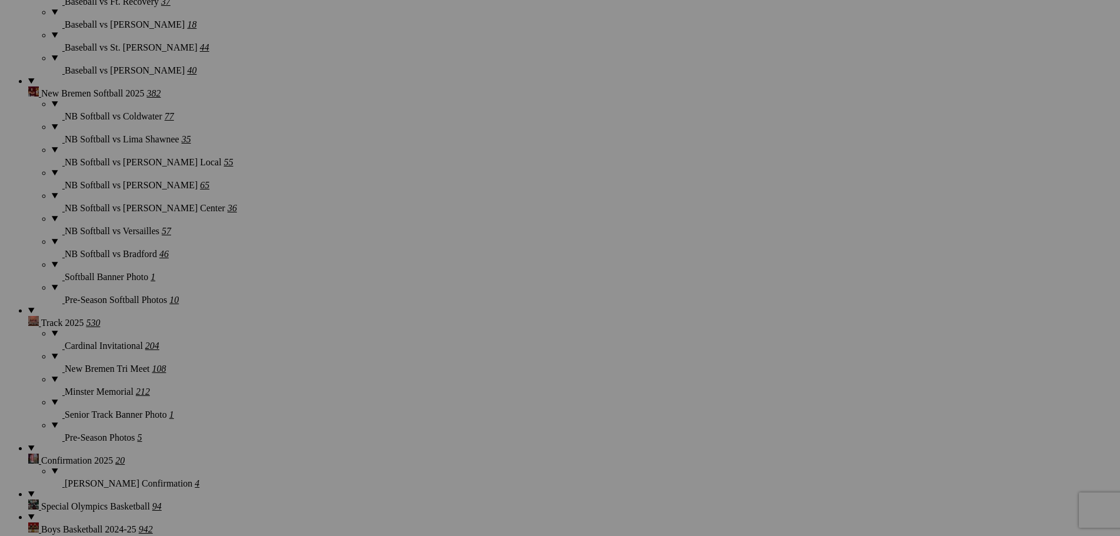
scroll to position [2176, 0]
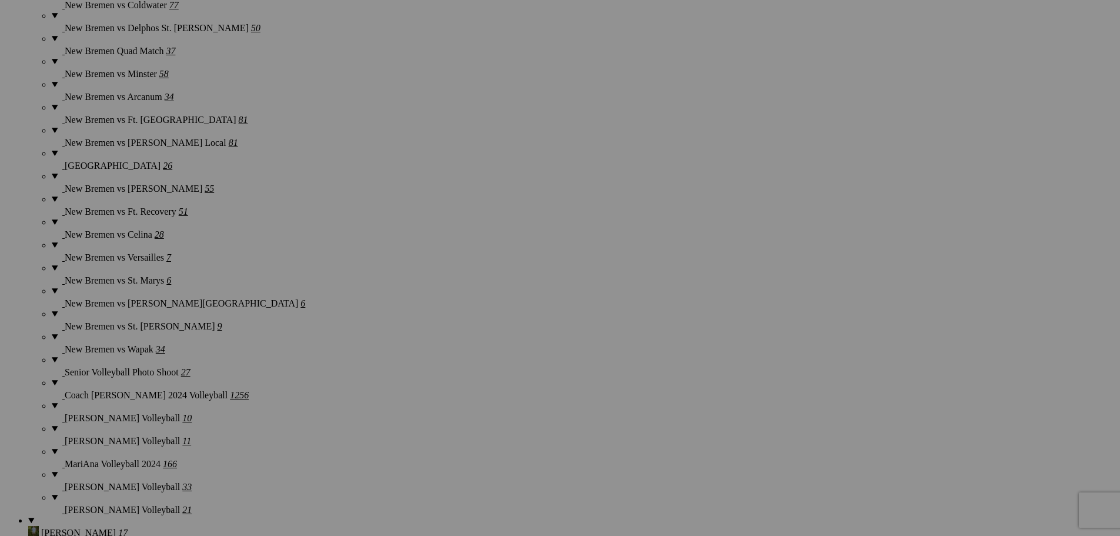
scroll to position [4234, 0]
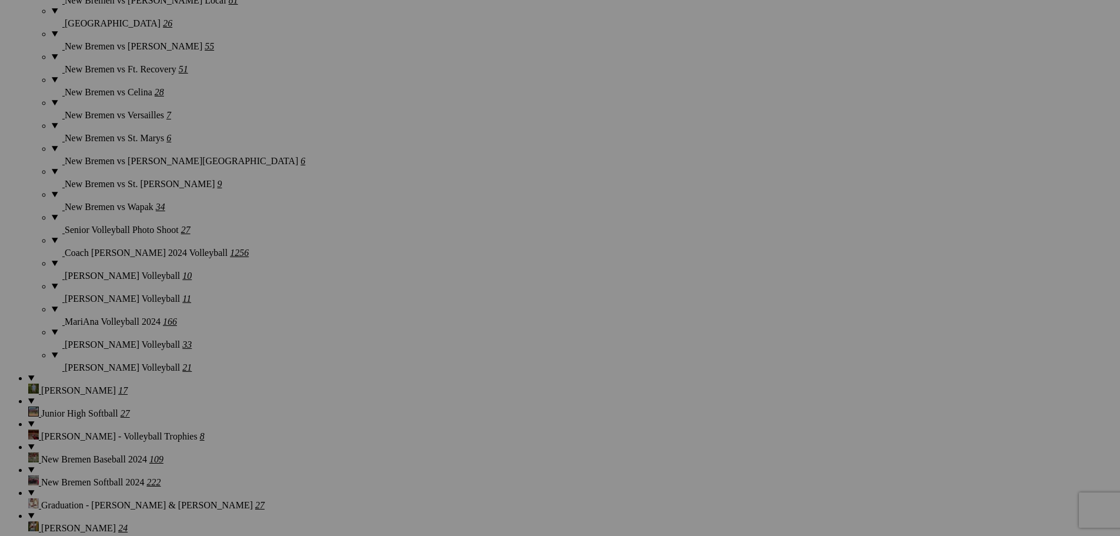
scroll to position [4377, 0]
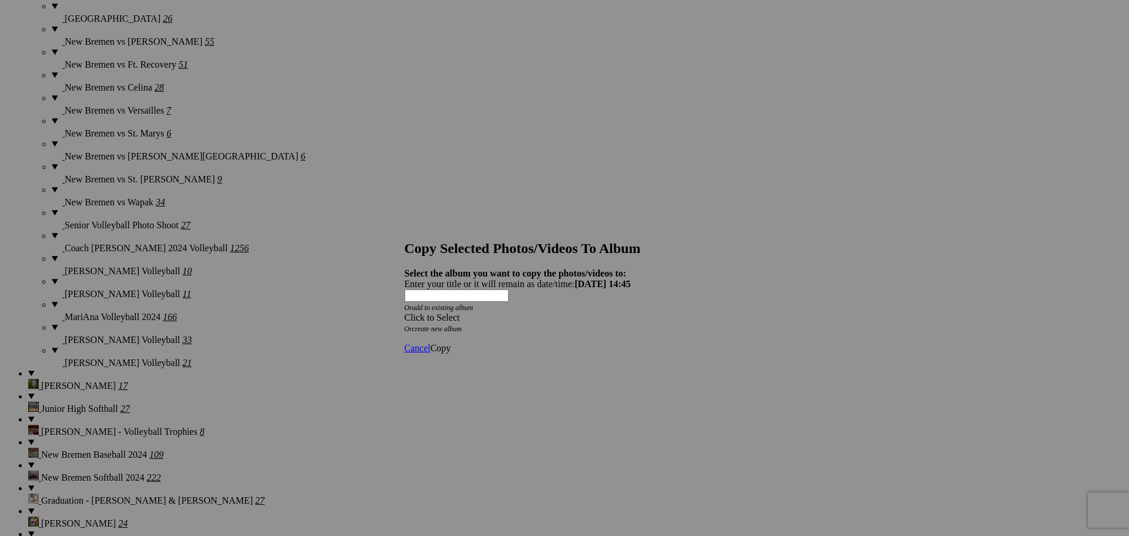
click at [535, 312] on div "Click to Select" at bounding box center [561, 317] width 312 height 11
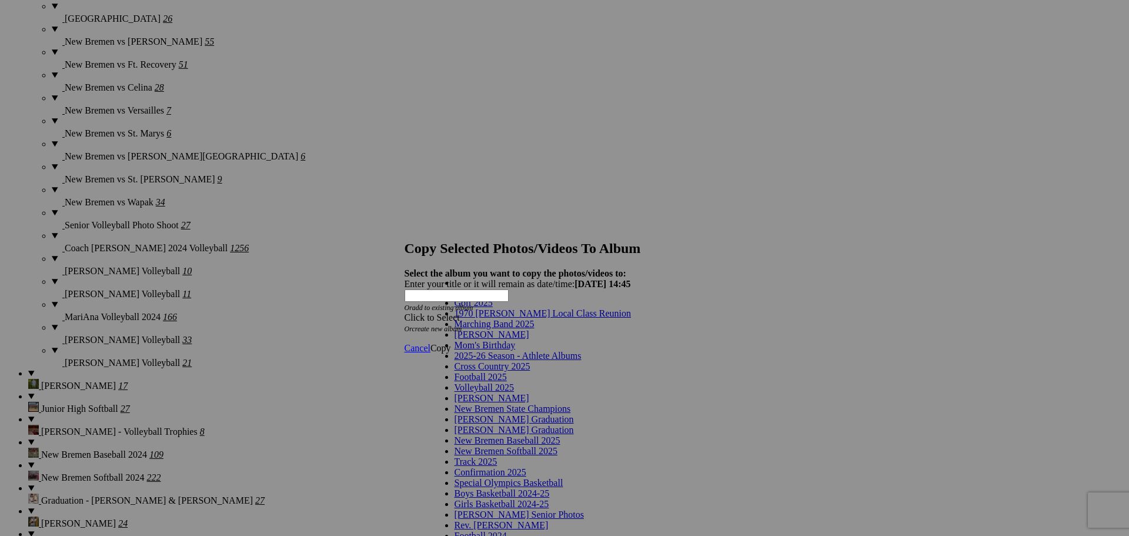
click at [533, 361] on span "2025-26 Season - Athlete Albums" at bounding box center [518, 356] width 127 height 10
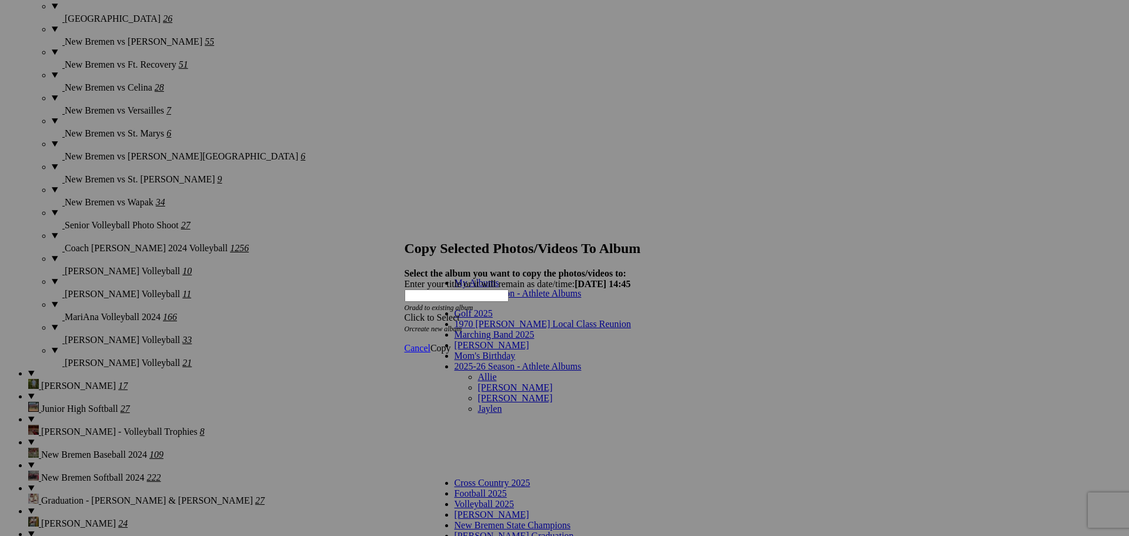
click at [478, 372] on link "Allie" at bounding box center [487, 377] width 19 height 10
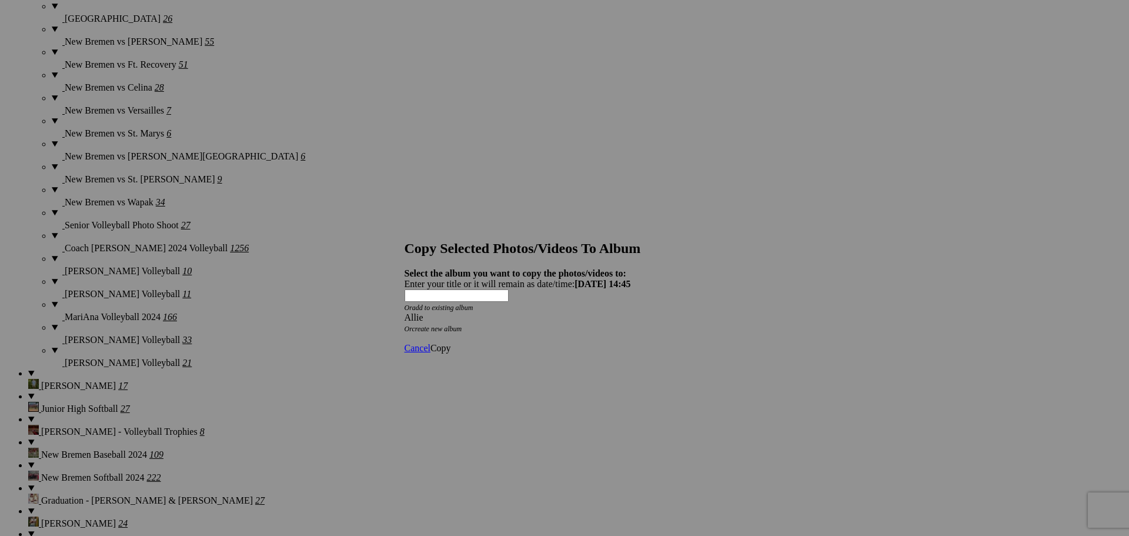
click at [451, 343] on span "Copy" at bounding box center [440, 348] width 21 height 10
click at [442, 311] on span "Ok" at bounding box center [436, 306] width 12 height 10
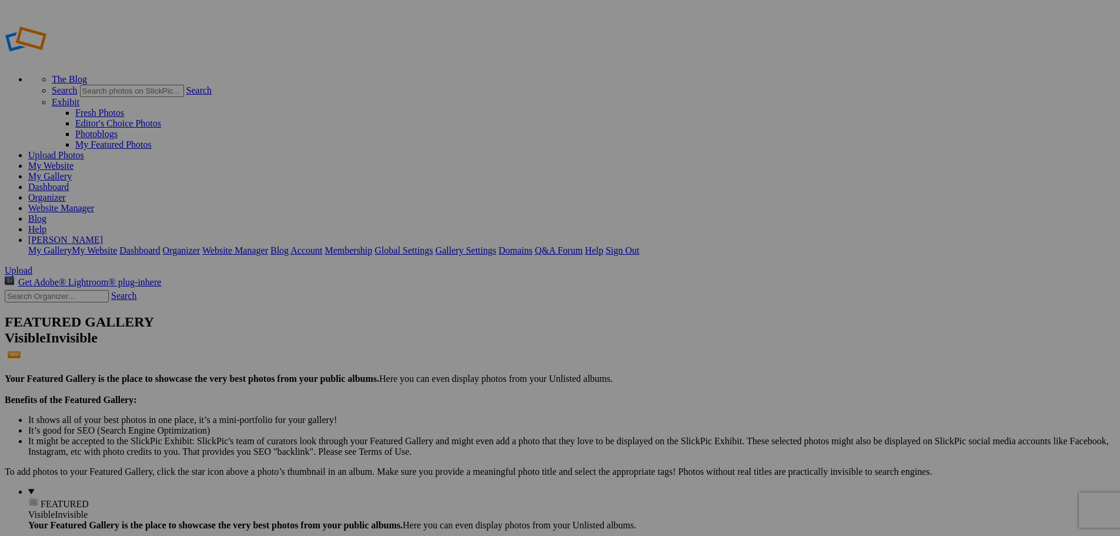
type input "Allie"
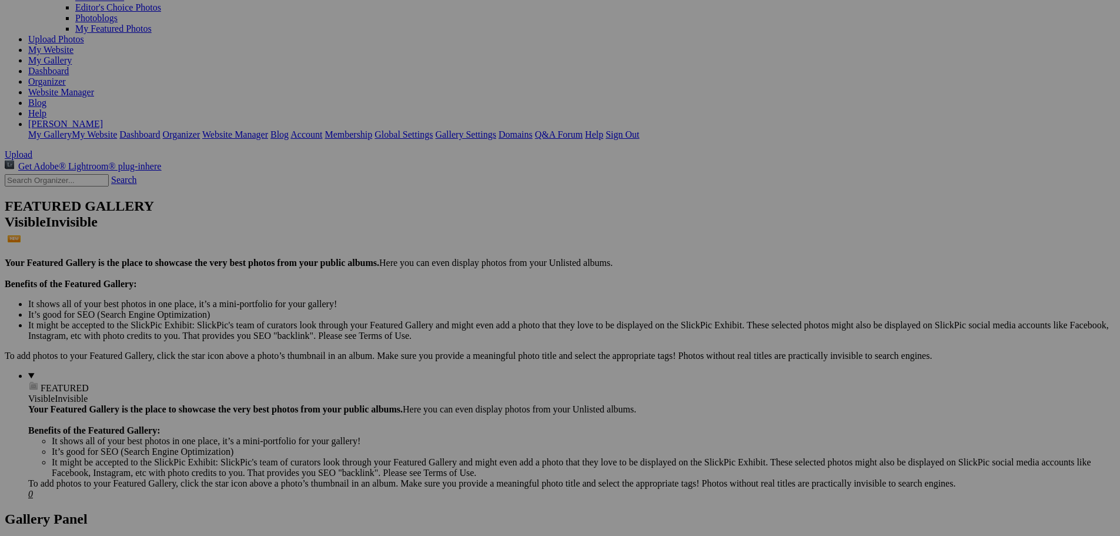
scroll to position [118, 0]
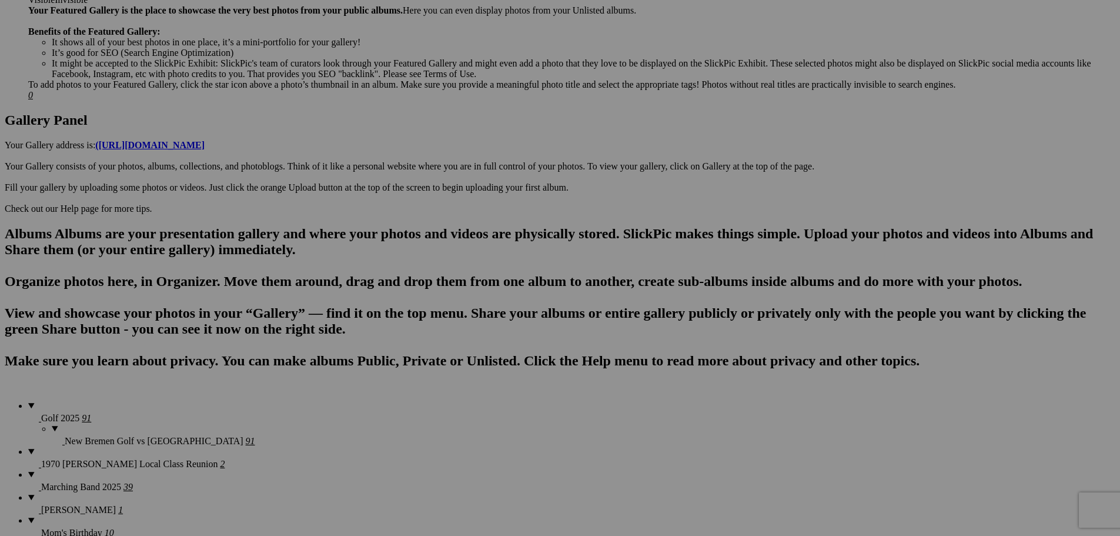
scroll to position [529, 0]
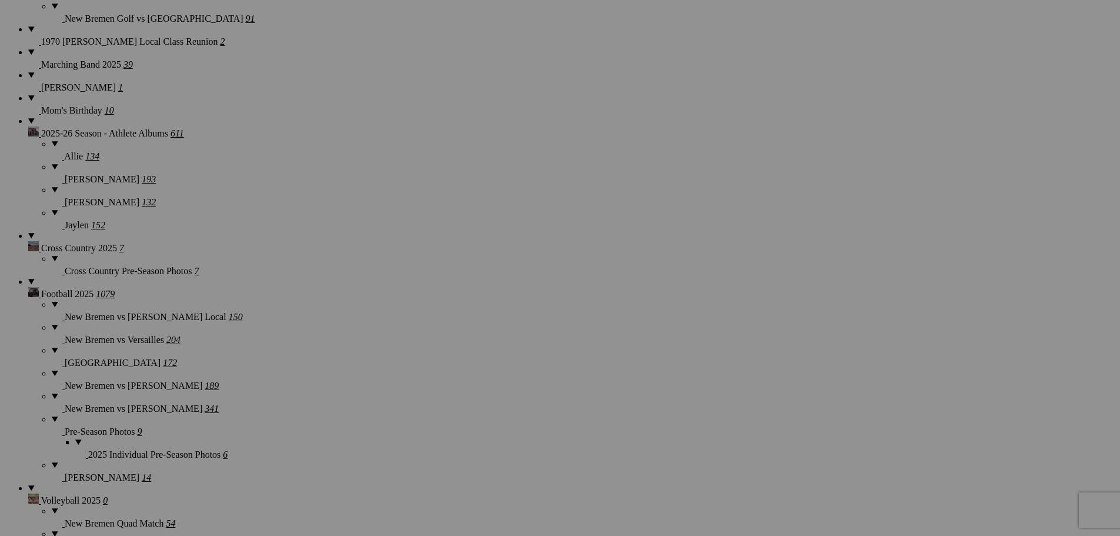
scroll to position [941, 0]
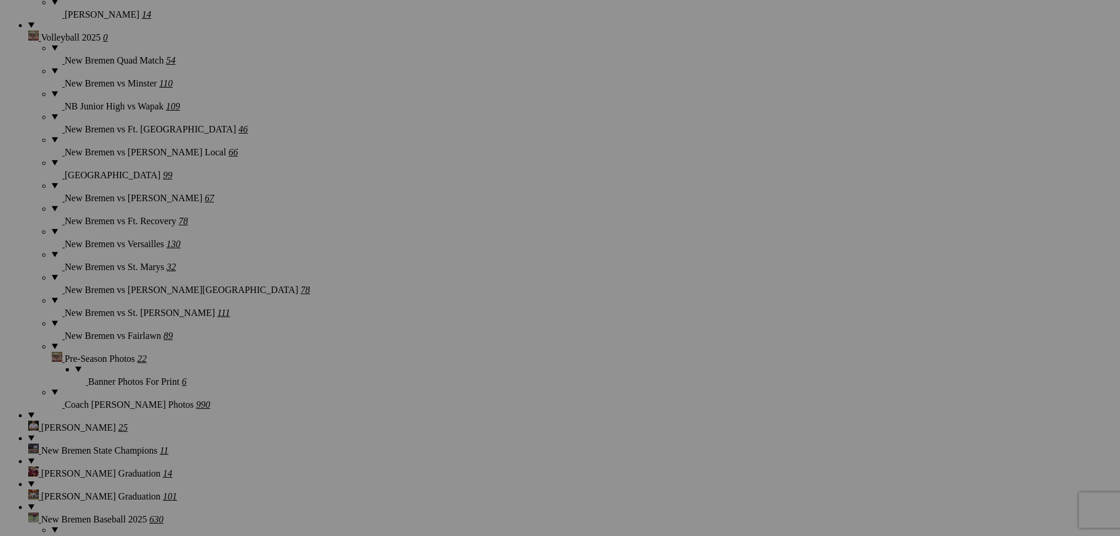
scroll to position [1411, 0]
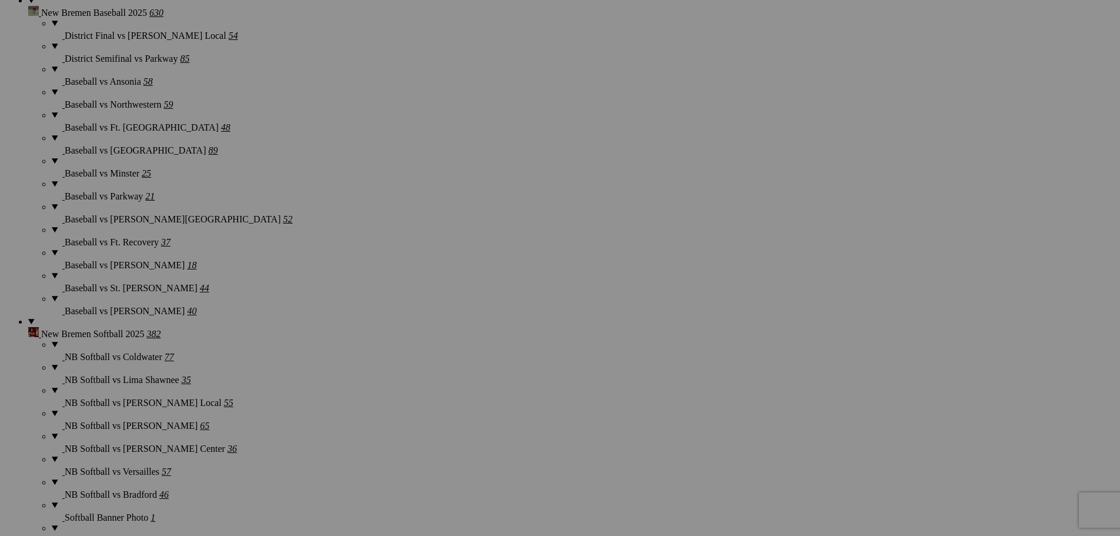
scroll to position [1907, 0]
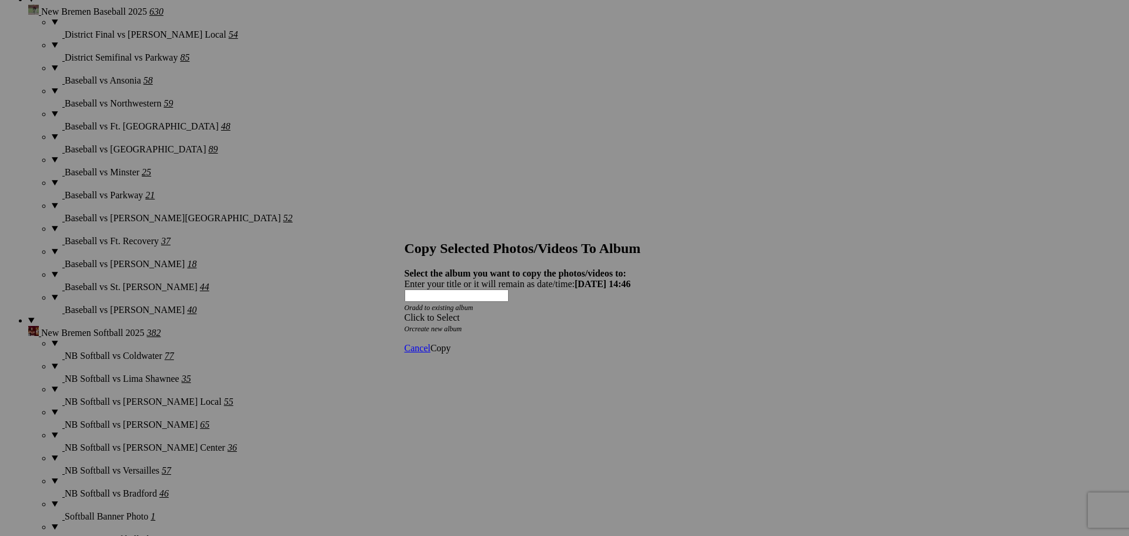
click at [575, 312] on div "Click to Select" at bounding box center [561, 317] width 312 height 11
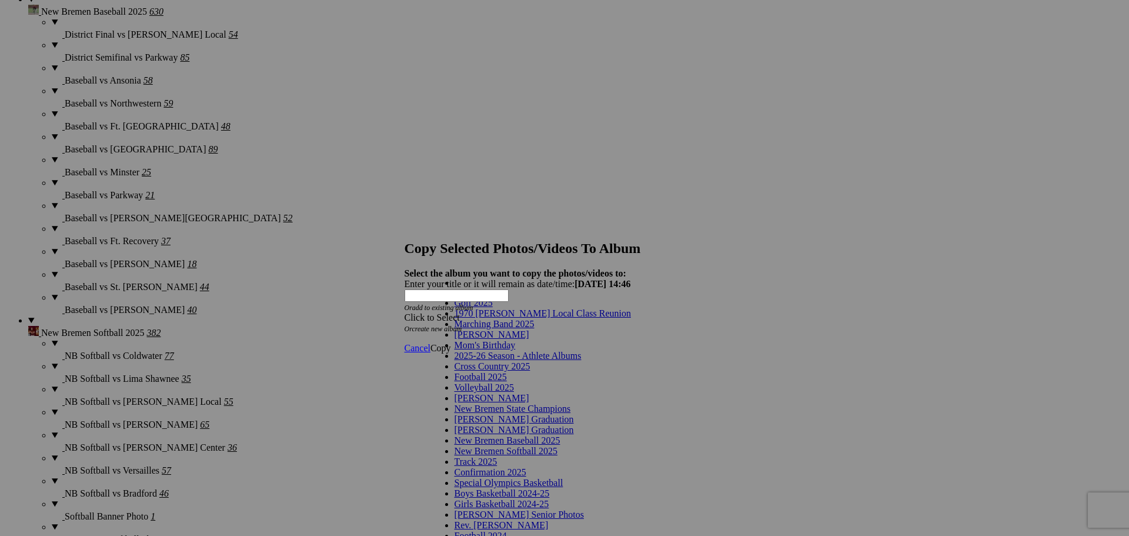
click at [518, 361] on span "2025-26 Season - Athlete Albums" at bounding box center [518, 356] width 127 height 10
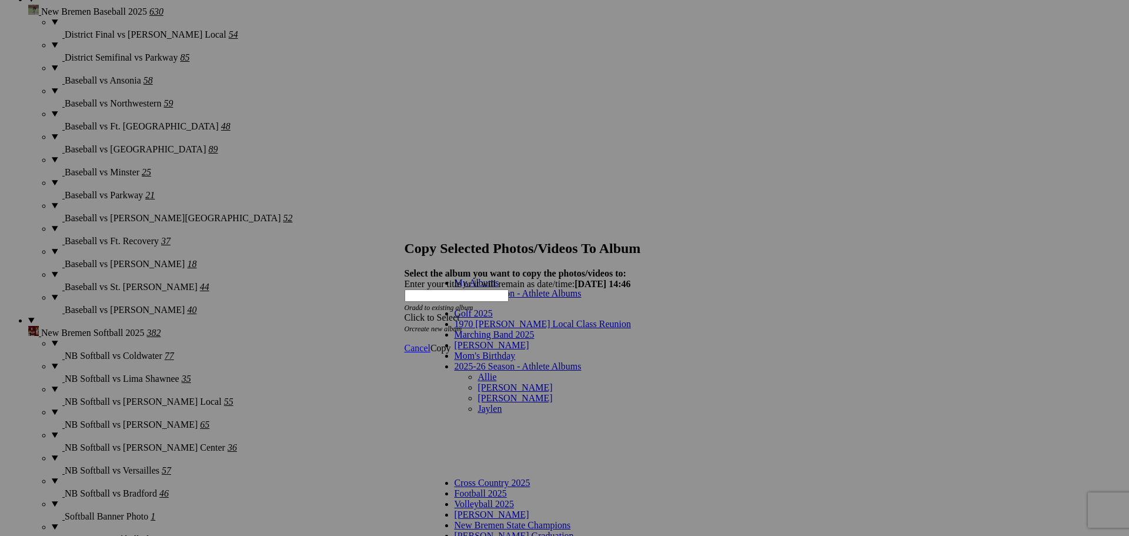
click at [478, 372] on link "Allie" at bounding box center [487, 377] width 19 height 10
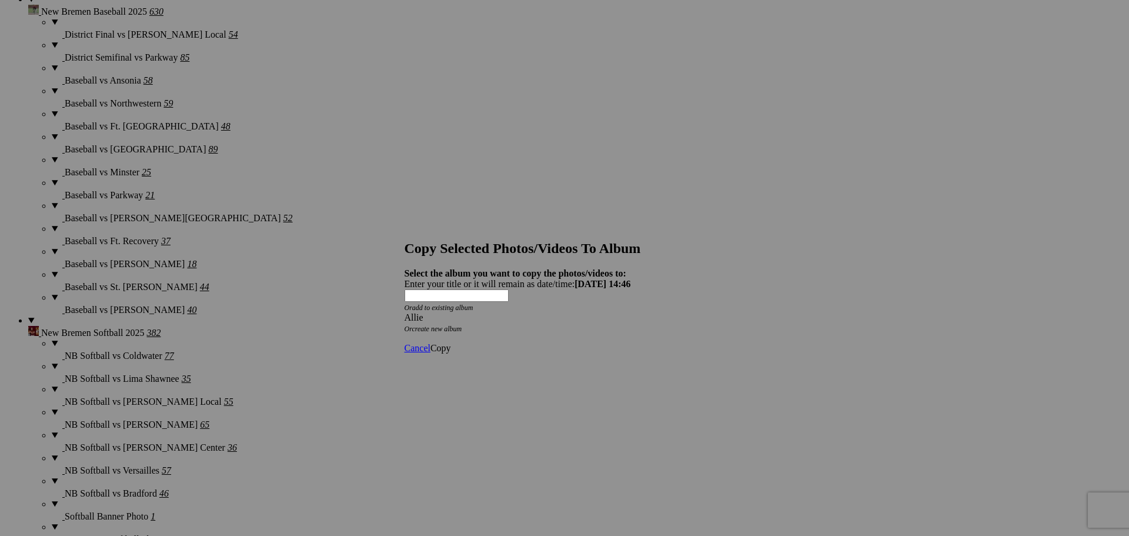
click at [451, 343] on span "Copy" at bounding box center [440, 348] width 21 height 10
click at [442, 311] on span "Ok" at bounding box center [436, 306] width 12 height 10
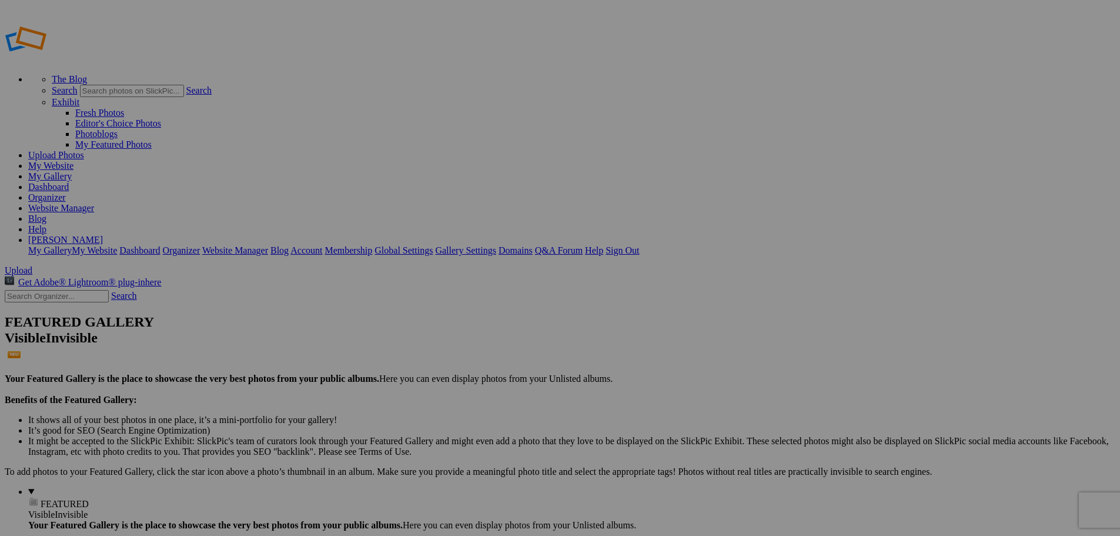
type input "Allie"
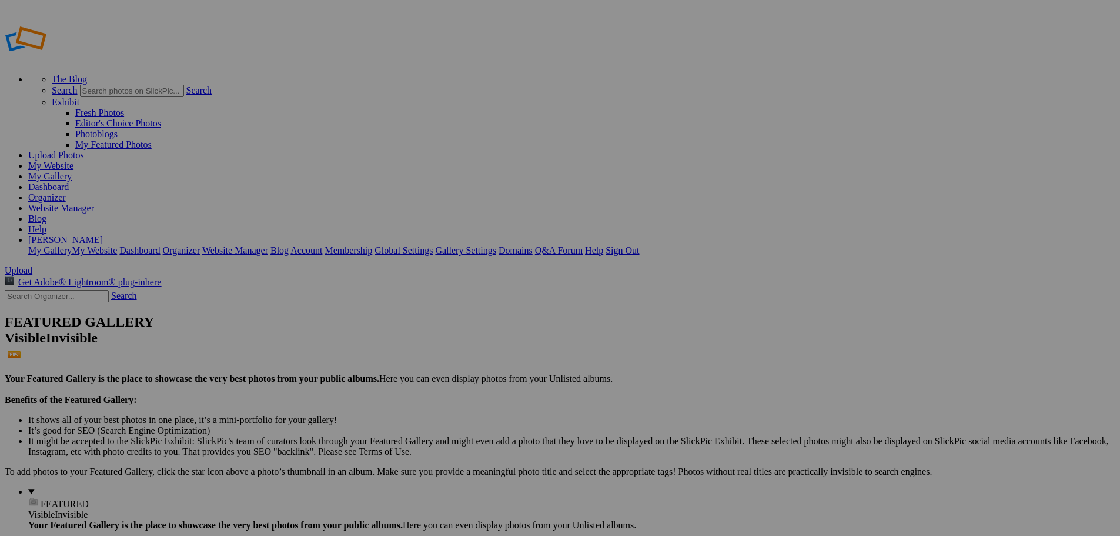
click at [94, 203] on link "Website Manager" at bounding box center [61, 208] width 66 height 10
